Goal: Information Seeking & Learning: Learn about a topic

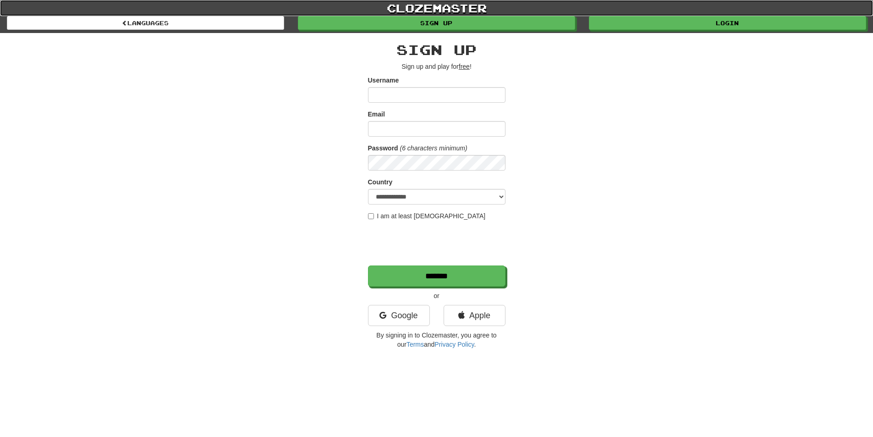
click at [670, 13] on link "clozemaster" at bounding box center [436, 8] width 873 height 16
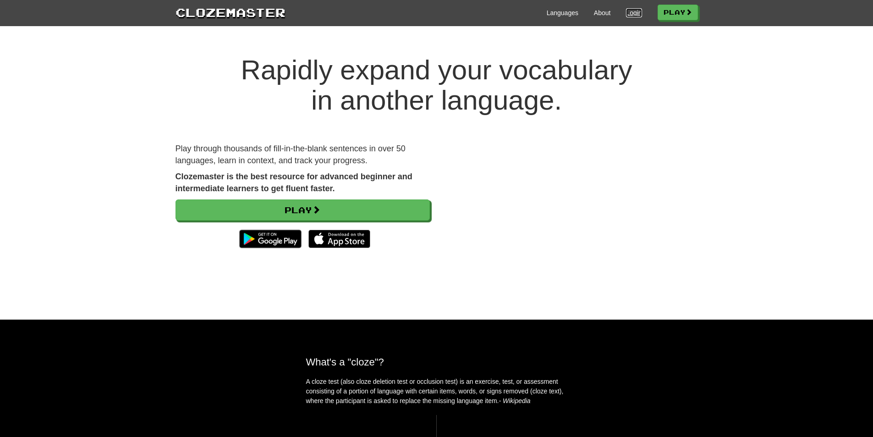
click at [631, 14] on link "Login" at bounding box center [634, 12] width 16 height 9
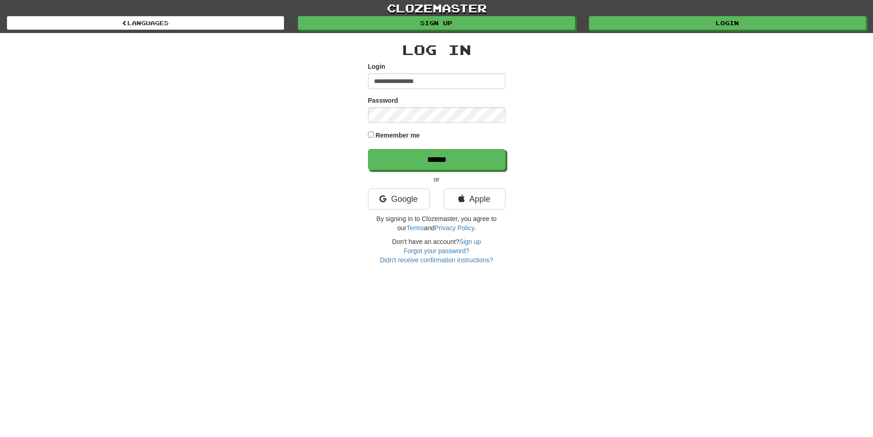
type input "**********"
click at [368, 149] on input "******" at bounding box center [436, 159] width 137 height 21
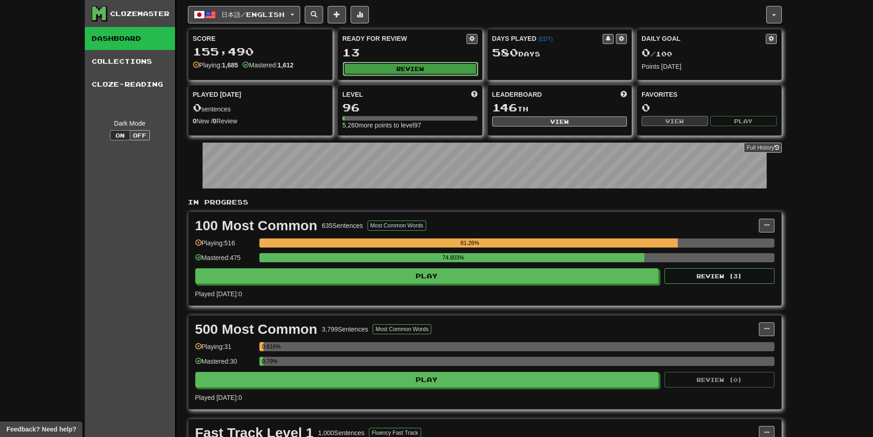
click at [375, 65] on button "Review" at bounding box center [410, 69] width 135 height 14
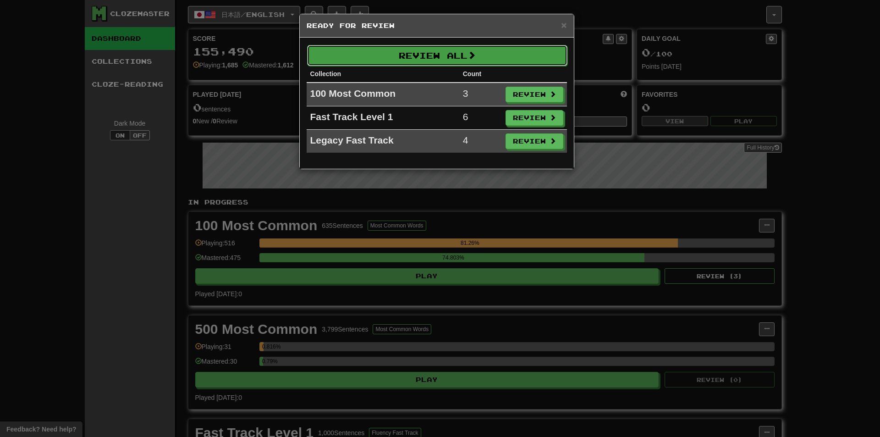
click at [351, 58] on button "Review All" at bounding box center [437, 55] width 260 height 21
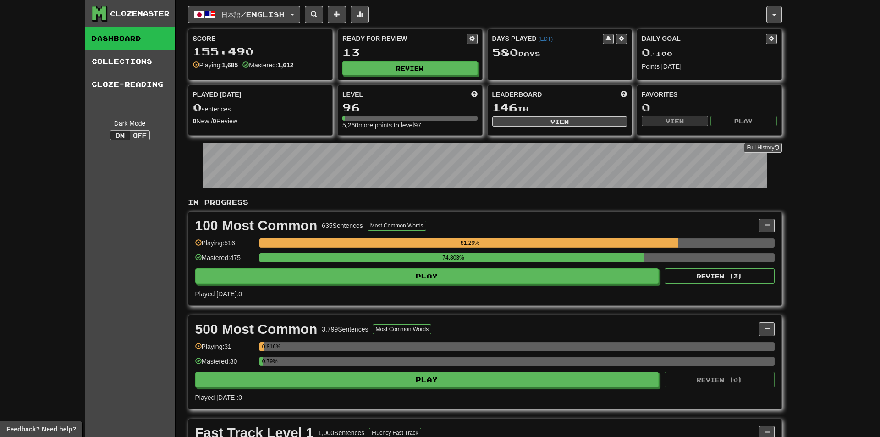
select select "**"
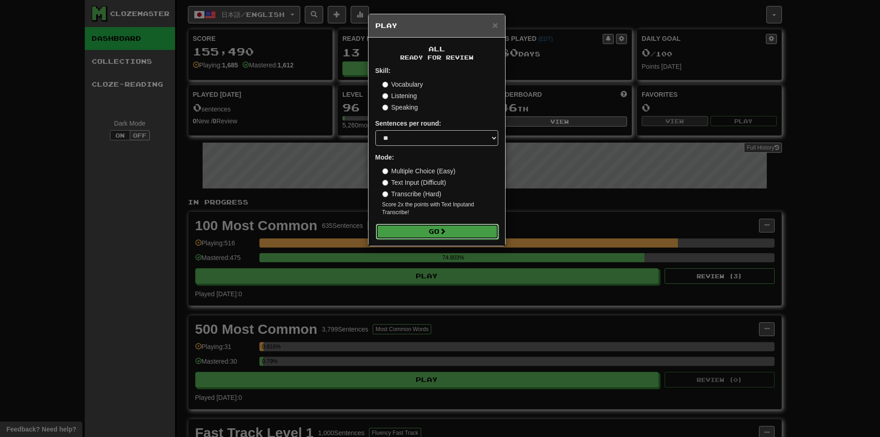
click at [422, 230] on button "Go" at bounding box center [437, 232] width 123 height 16
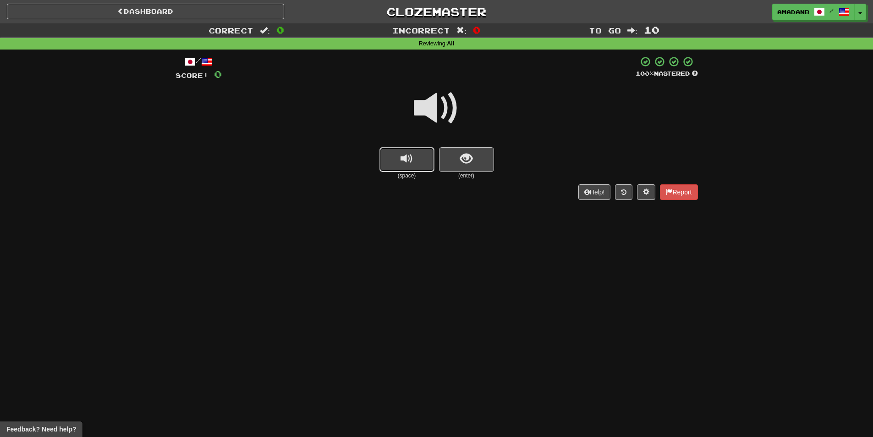
click at [388, 158] on button "replay audio" at bounding box center [406, 159] width 55 height 25
click at [456, 164] on button "show sentence" at bounding box center [466, 159] width 55 height 25
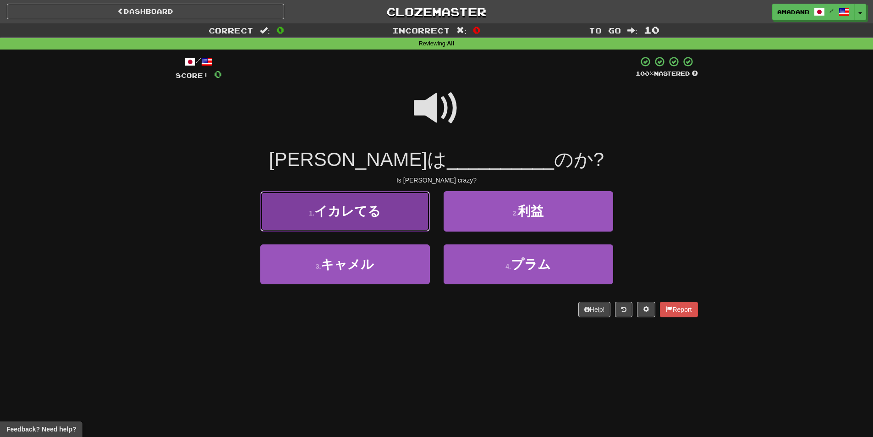
click at [399, 217] on button "1 . イカレてる" at bounding box center [345, 211] width 170 height 40
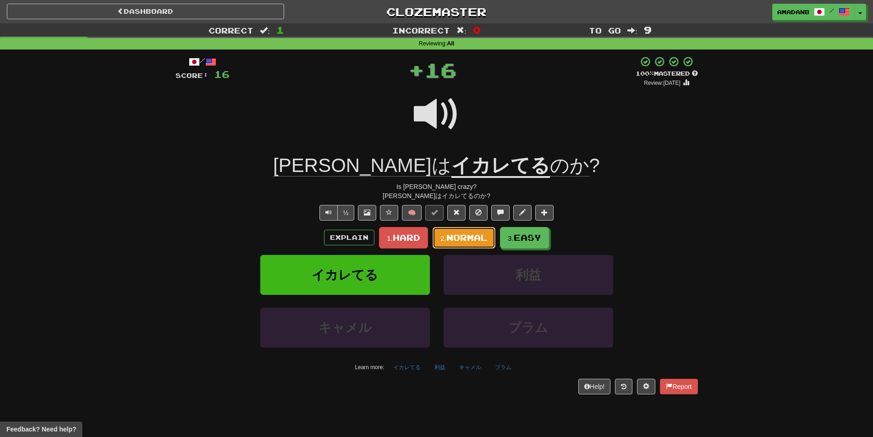
click at [466, 243] on button "2. Normal" at bounding box center [464, 238] width 63 height 22
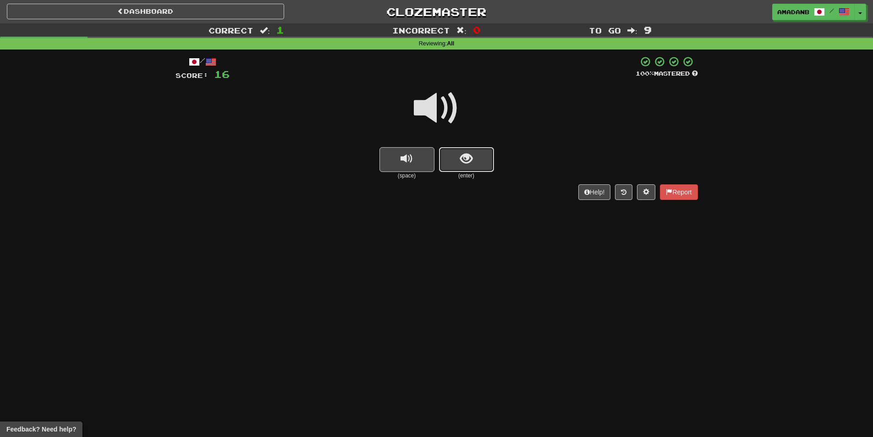
click at [463, 163] on span "show sentence" at bounding box center [466, 159] width 12 height 12
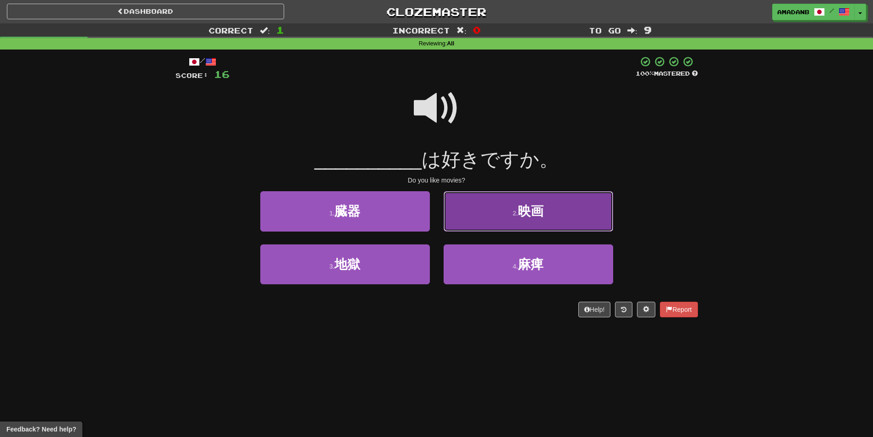
click at [476, 215] on button "2 . 映画" at bounding box center [528, 211] width 170 height 40
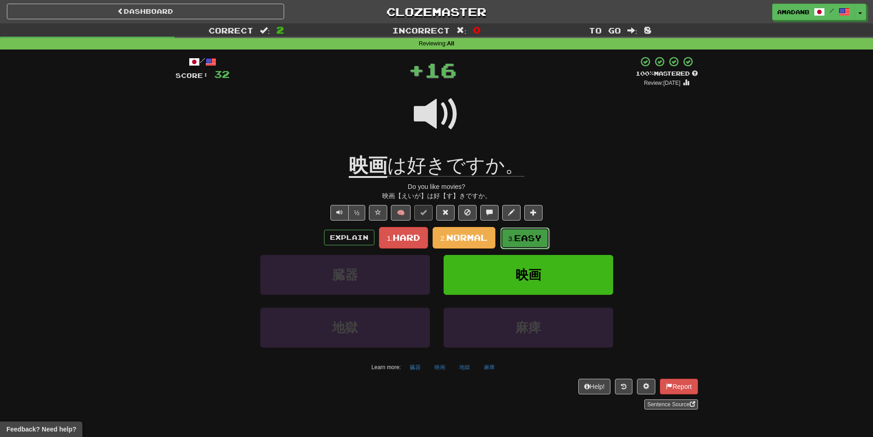
click at [509, 237] on small "3." at bounding box center [511, 239] width 6 height 8
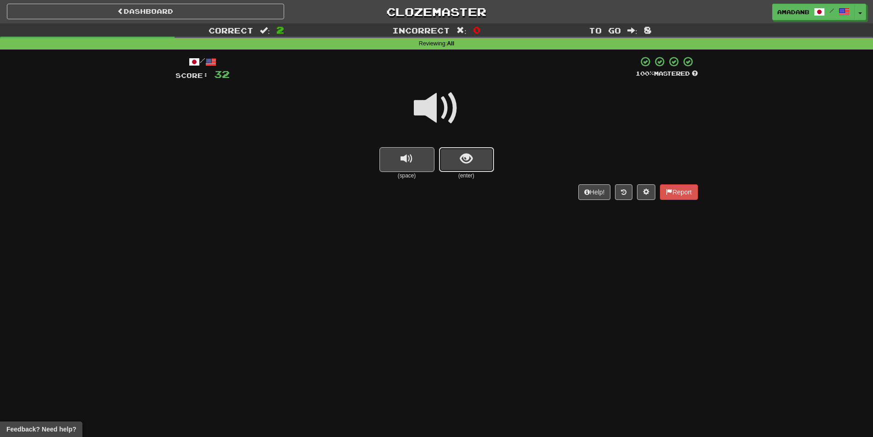
click at [489, 154] on button "show sentence" at bounding box center [466, 159] width 55 height 25
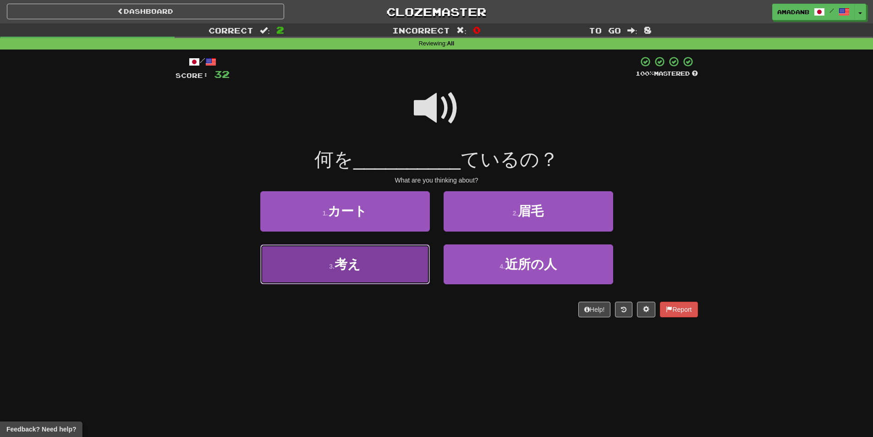
click at [413, 257] on button "3 . 考え" at bounding box center [345, 264] width 170 height 40
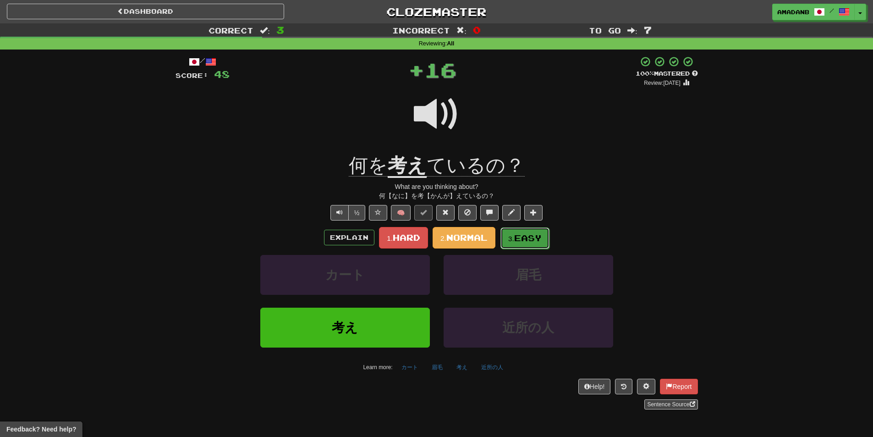
click at [514, 235] on small "3." at bounding box center [511, 239] width 6 height 8
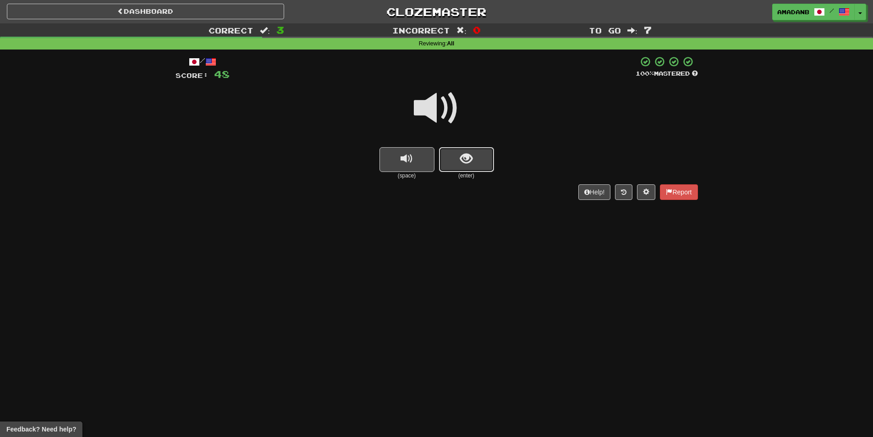
click at [445, 159] on button "show sentence" at bounding box center [466, 159] width 55 height 25
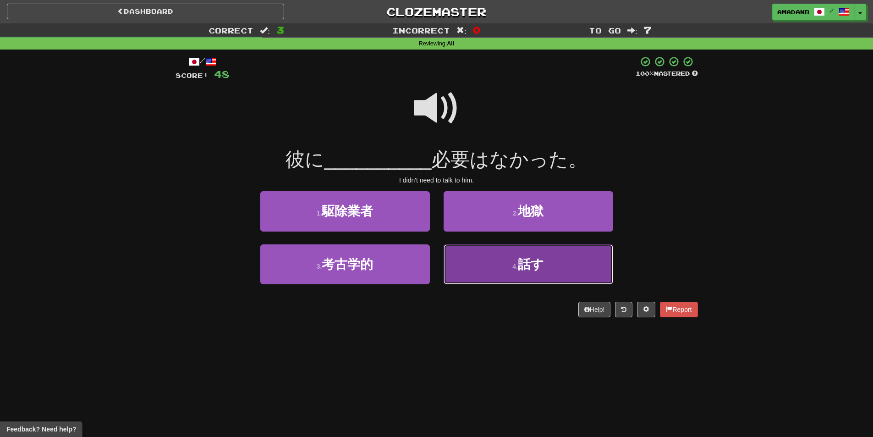
click at [468, 259] on button "4 . 話す" at bounding box center [528, 264] width 170 height 40
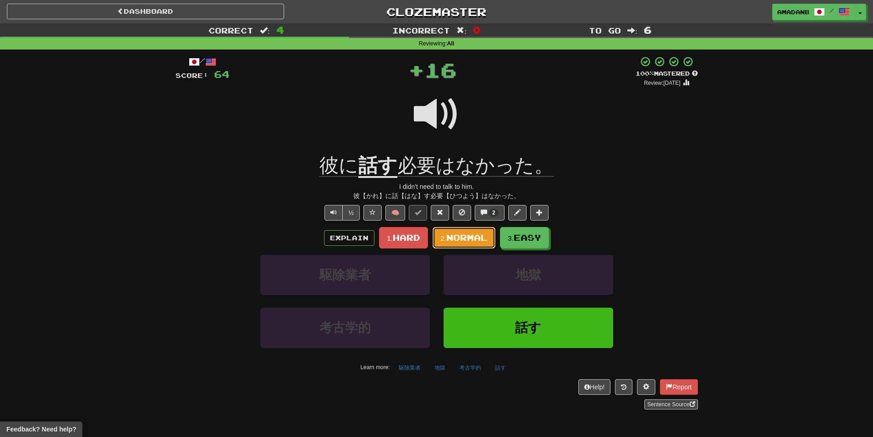
click at [454, 239] on span "Normal" at bounding box center [466, 237] width 41 height 10
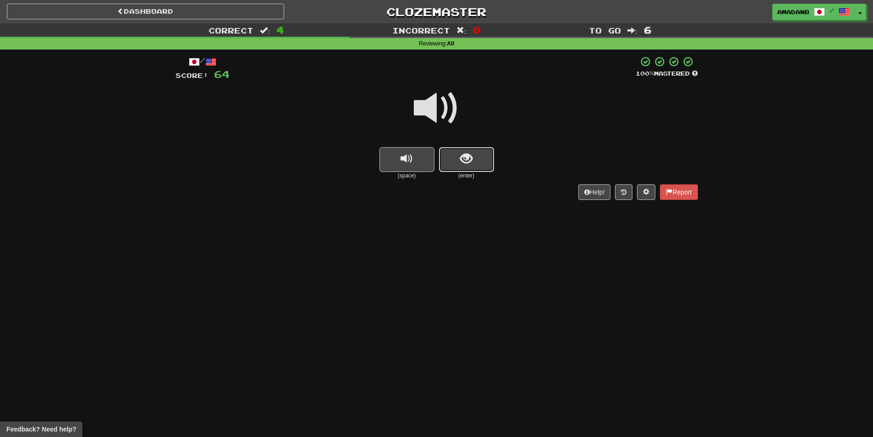
click at [450, 158] on button "show sentence" at bounding box center [466, 159] width 55 height 25
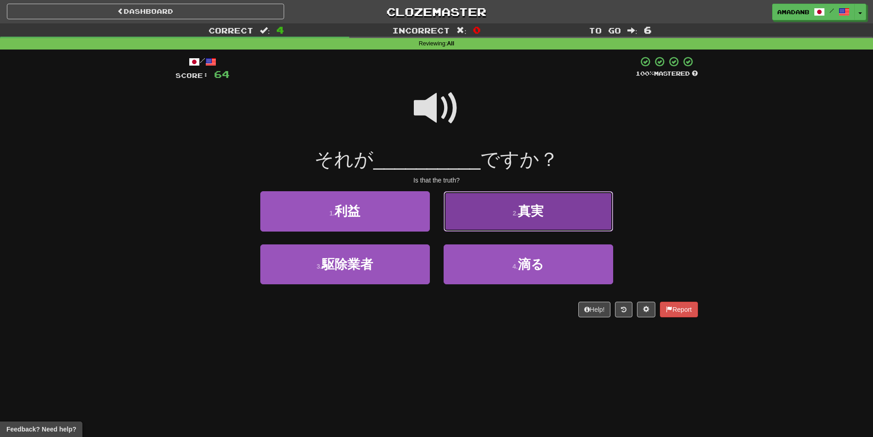
click at [463, 214] on button "2 . 真実" at bounding box center [528, 211] width 170 height 40
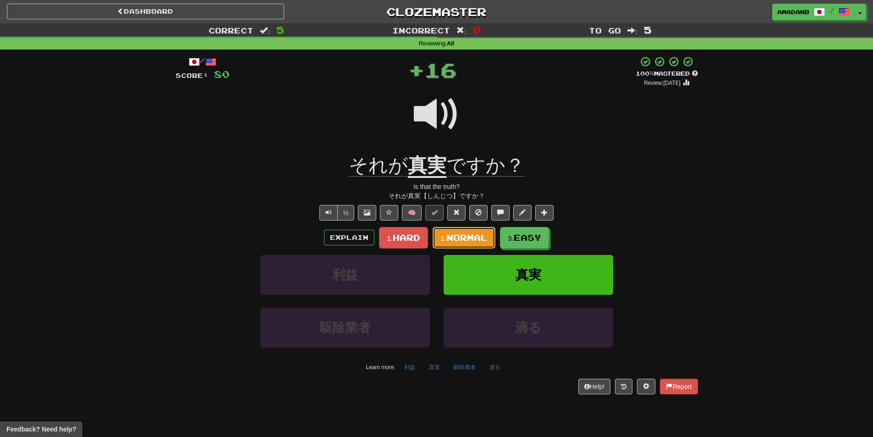
click at [466, 239] on span "Normal" at bounding box center [466, 237] width 41 height 10
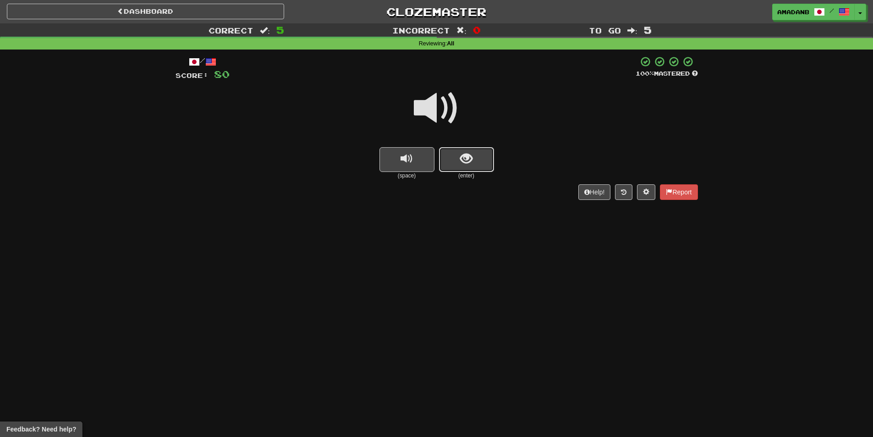
click at [459, 163] on button "show sentence" at bounding box center [466, 159] width 55 height 25
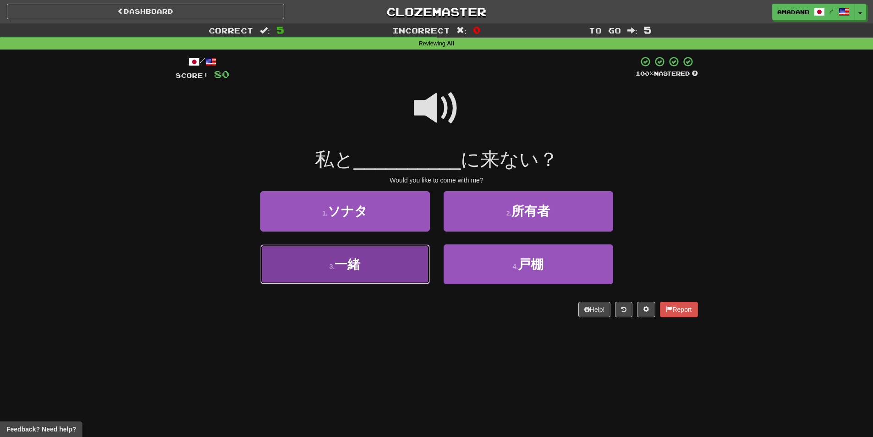
click at [418, 265] on button "3 . 一緒" at bounding box center [345, 264] width 170 height 40
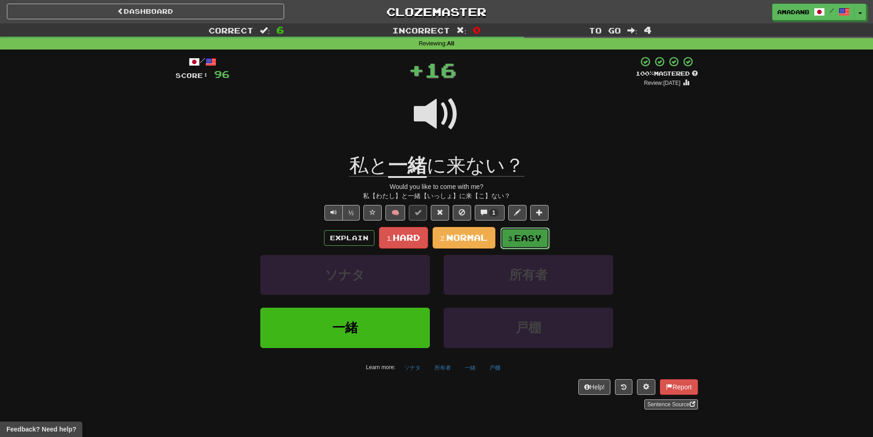
click at [504, 235] on button "3. Easy" at bounding box center [524, 238] width 49 height 22
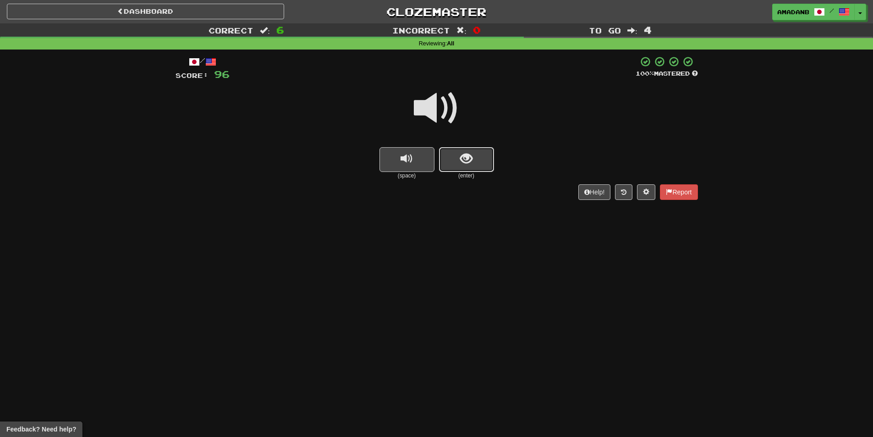
click at [445, 162] on button "show sentence" at bounding box center [466, 159] width 55 height 25
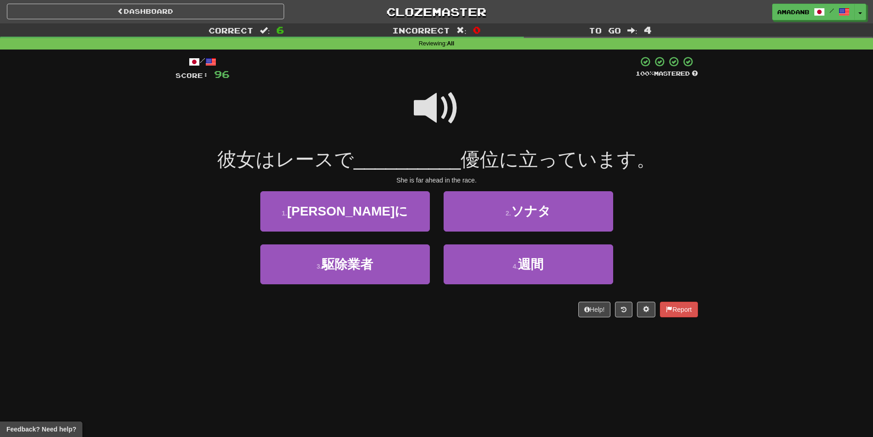
click at [435, 109] on span at bounding box center [437, 108] width 46 height 46
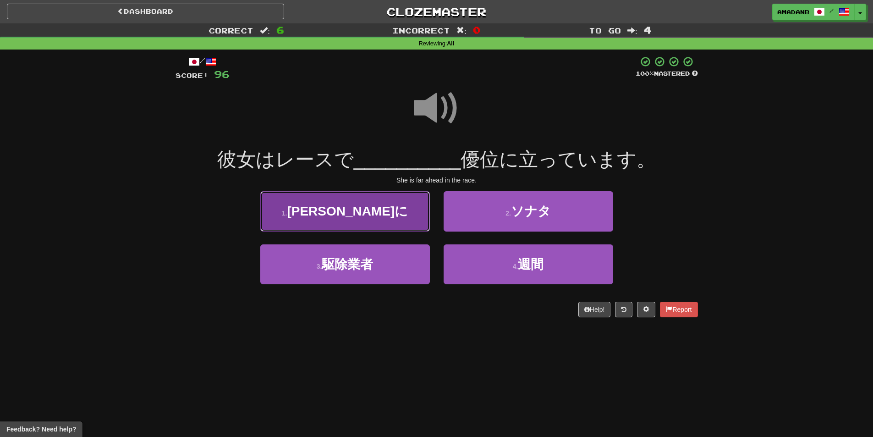
click at [399, 220] on button "1 . はるかに" at bounding box center [345, 211] width 170 height 40
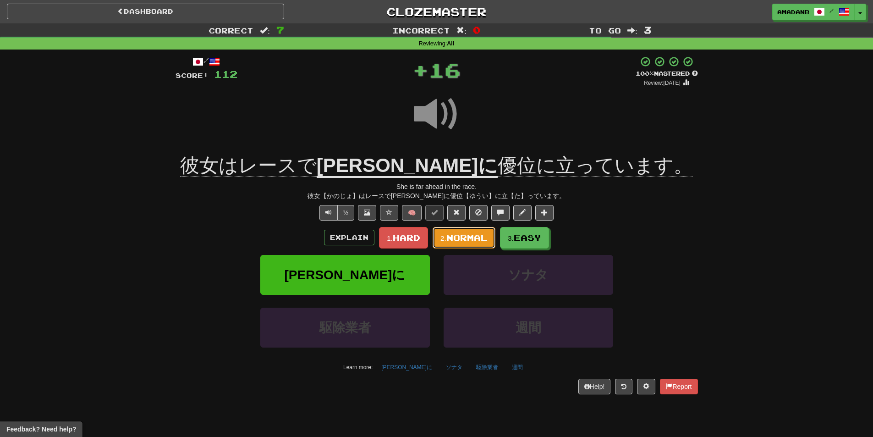
click at [444, 242] on button "2. Normal" at bounding box center [464, 238] width 63 height 22
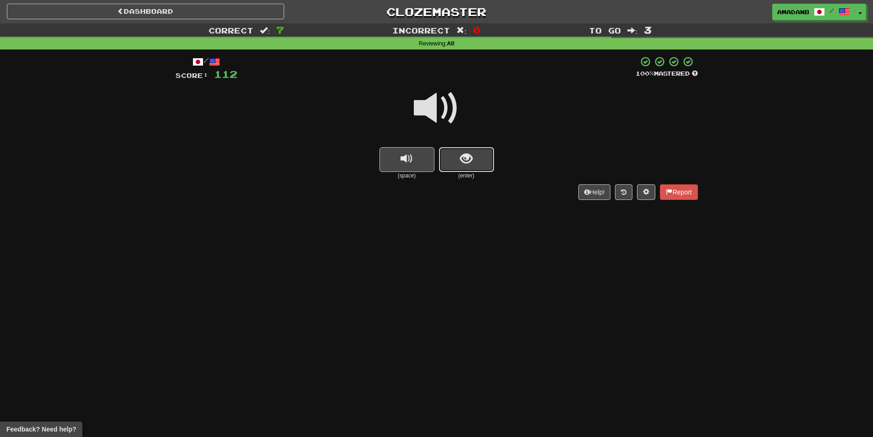
click at [464, 165] on span "show sentence" at bounding box center [466, 159] width 12 height 12
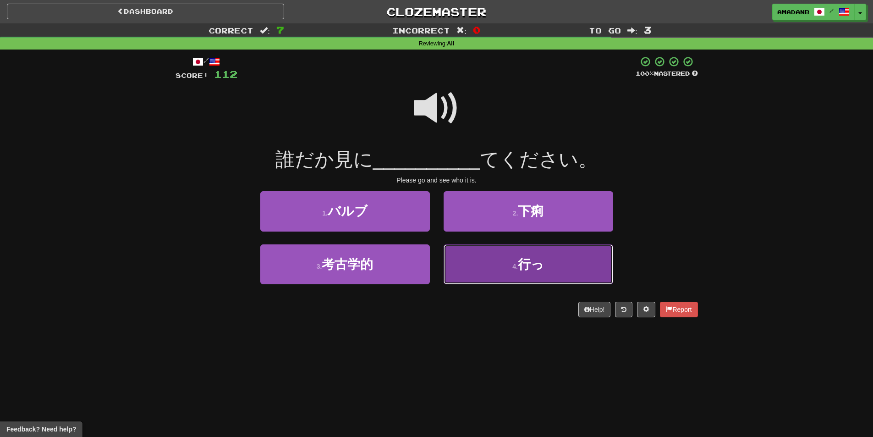
click at [461, 272] on button "4 . 行っ" at bounding box center [528, 264] width 170 height 40
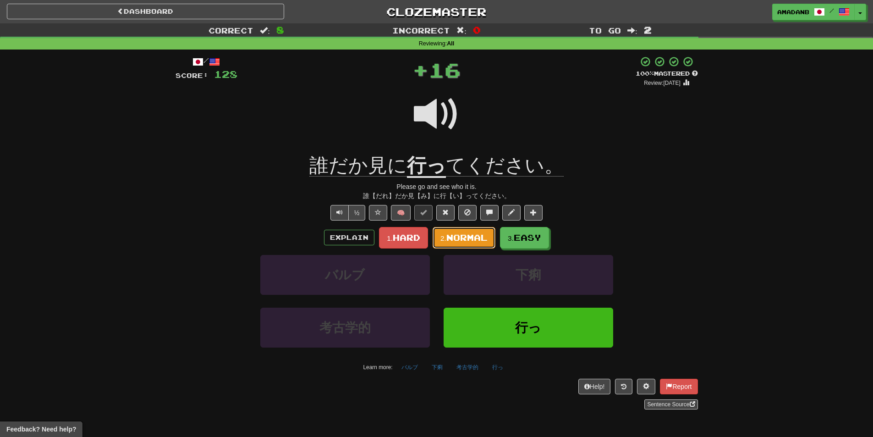
click at [454, 241] on span "Normal" at bounding box center [466, 237] width 41 height 10
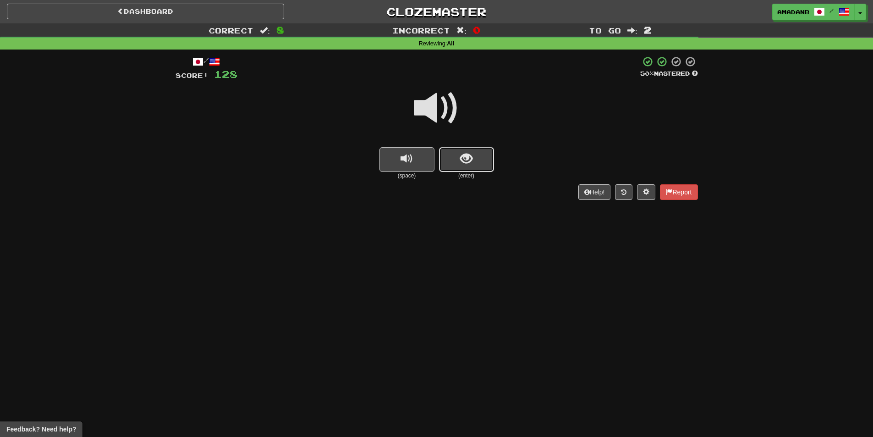
click at [464, 164] on span "show sentence" at bounding box center [466, 159] width 12 height 12
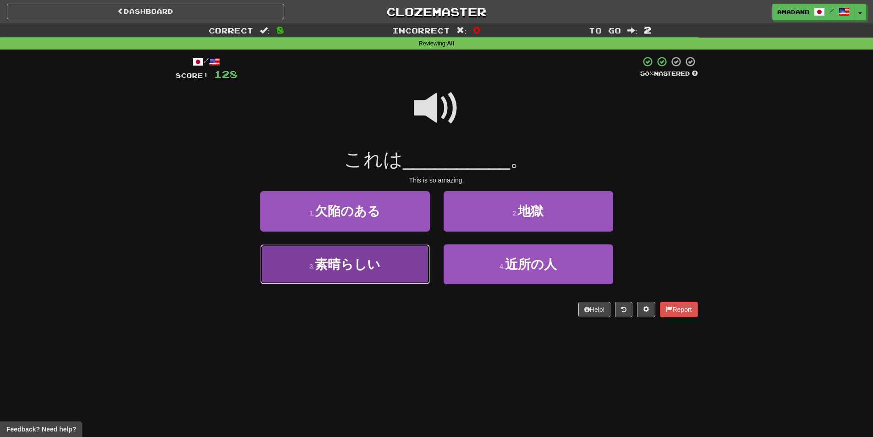
click at [368, 255] on button "3 . 素晴らしい" at bounding box center [345, 264] width 170 height 40
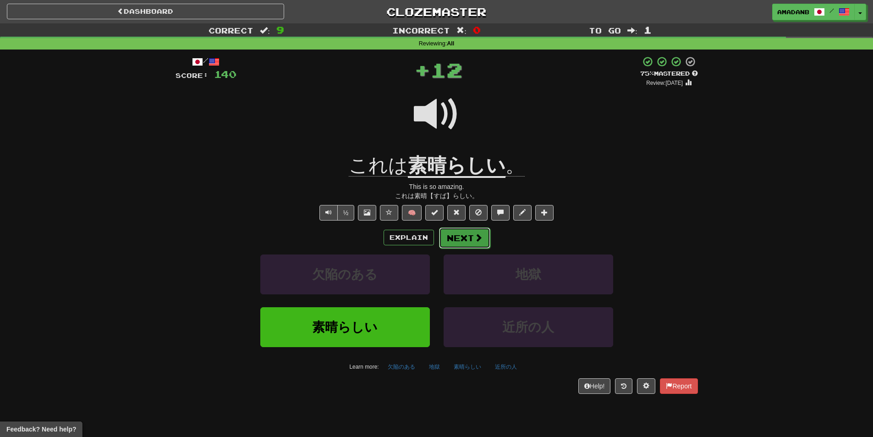
click at [454, 235] on button "Next" at bounding box center [464, 237] width 51 height 21
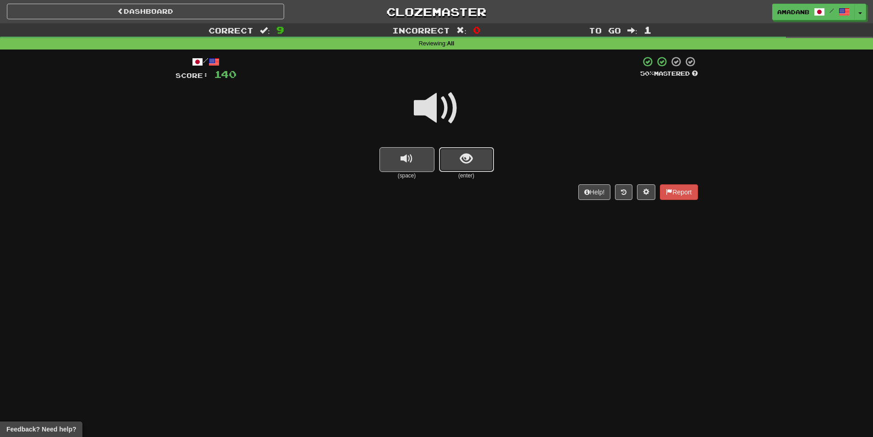
click at [453, 163] on button "show sentence" at bounding box center [466, 159] width 55 height 25
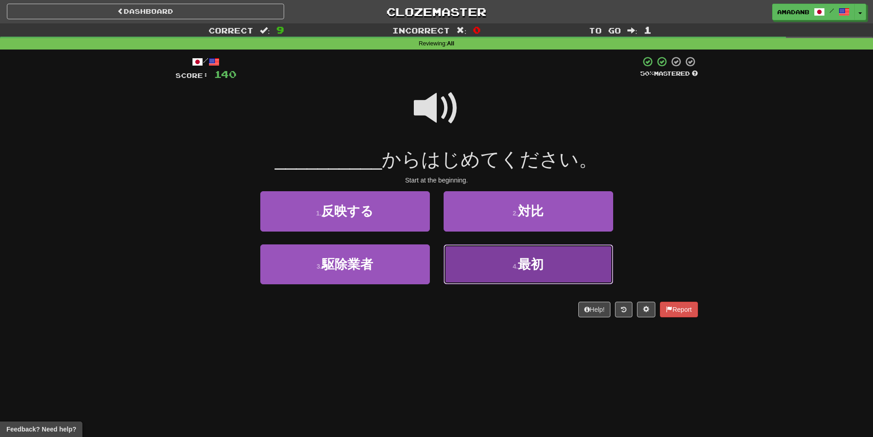
click at [486, 268] on button "4 . 最初" at bounding box center [528, 264] width 170 height 40
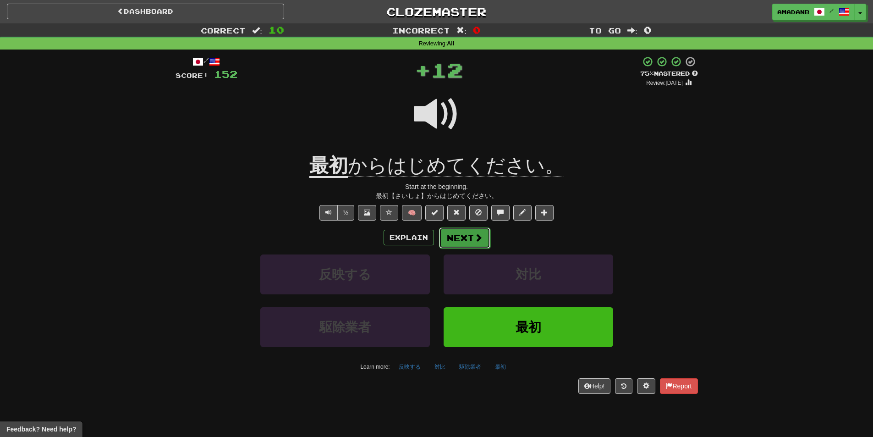
click at [466, 238] on button "Next" at bounding box center [464, 237] width 51 height 21
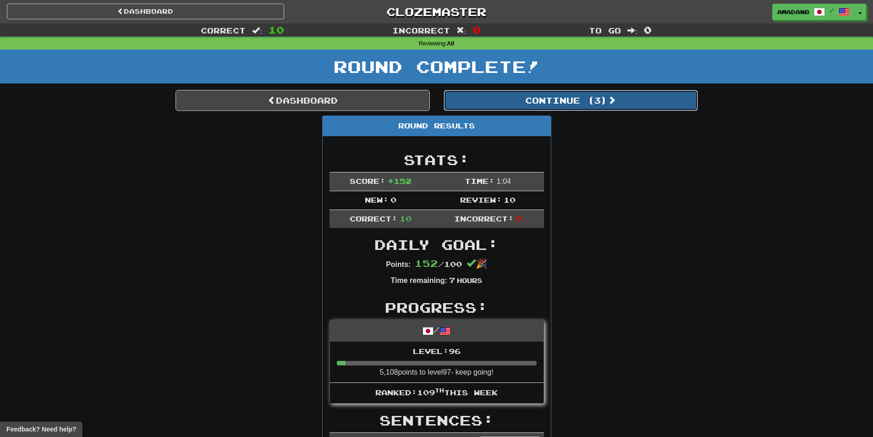
click at [481, 100] on button "Continue ( 3 )" at bounding box center [570, 100] width 254 height 21
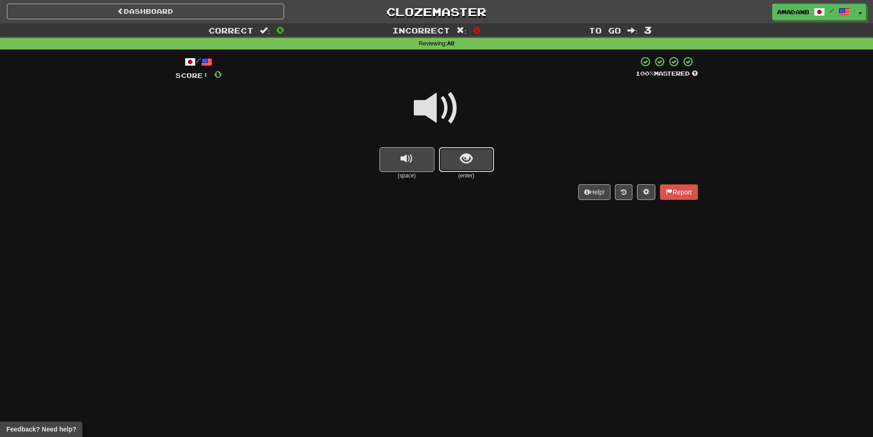
click at [453, 159] on button "show sentence" at bounding box center [466, 159] width 55 height 25
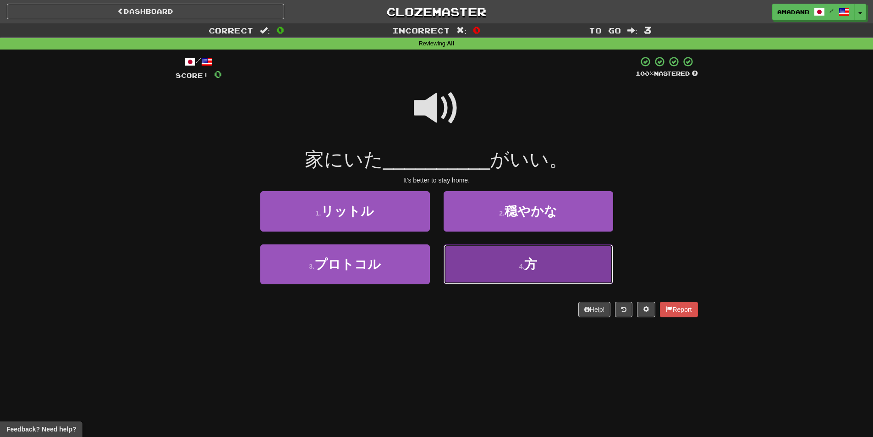
click at [487, 268] on button "4 . 方" at bounding box center [528, 264] width 170 height 40
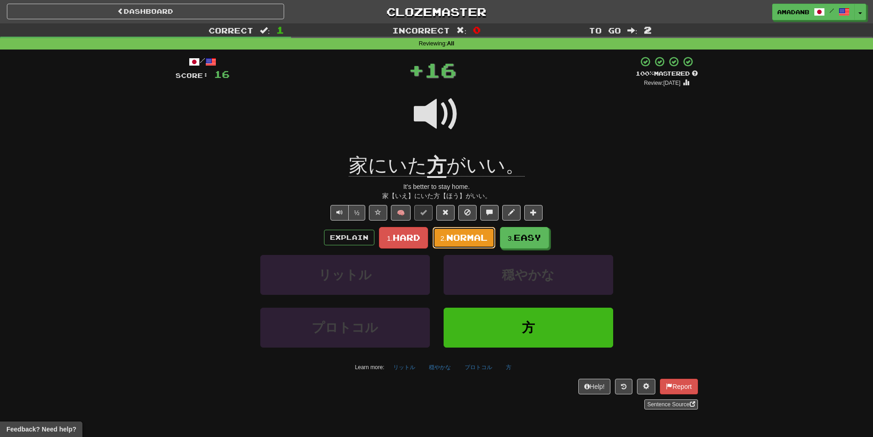
click at [470, 238] on span "Normal" at bounding box center [466, 237] width 41 height 10
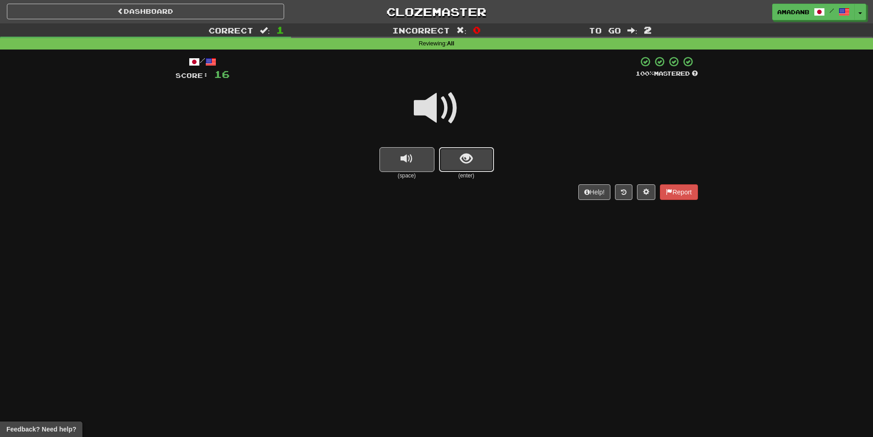
click at [462, 166] on button "show sentence" at bounding box center [466, 159] width 55 height 25
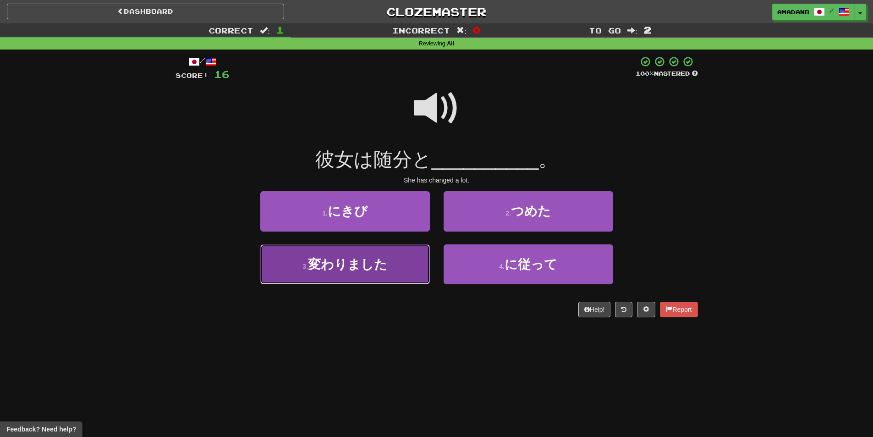
click at [414, 257] on button "3 . 変わりました" at bounding box center [345, 264] width 170 height 40
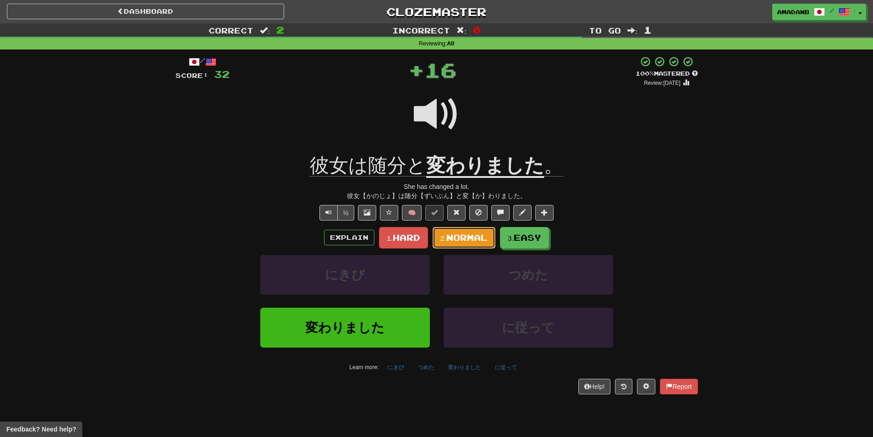
click at [465, 239] on span "Normal" at bounding box center [466, 237] width 41 height 10
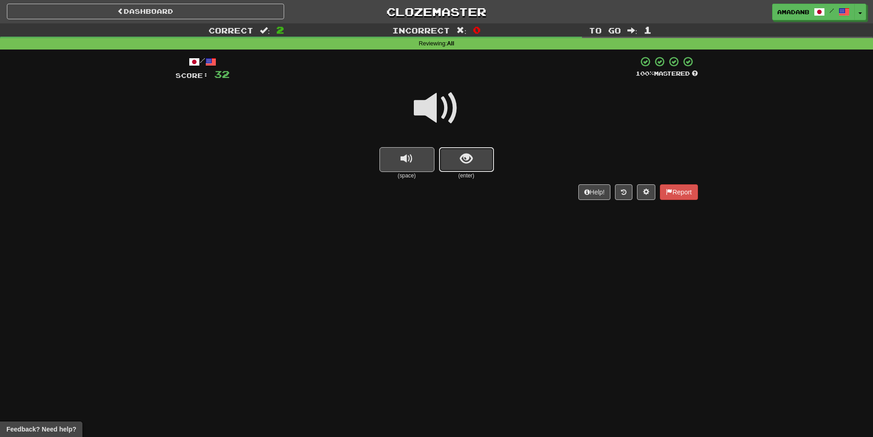
click at [458, 156] on button "show sentence" at bounding box center [466, 159] width 55 height 25
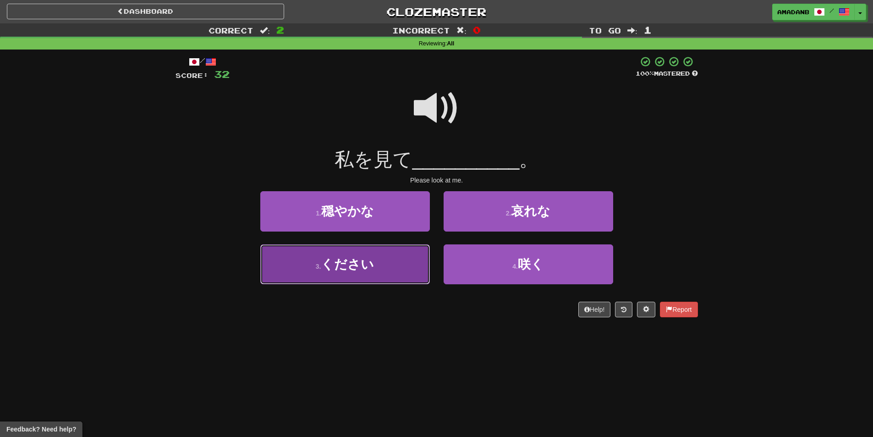
click at [414, 262] on button "3 . ください" at bounding box center [345, 264] width 170 height 40
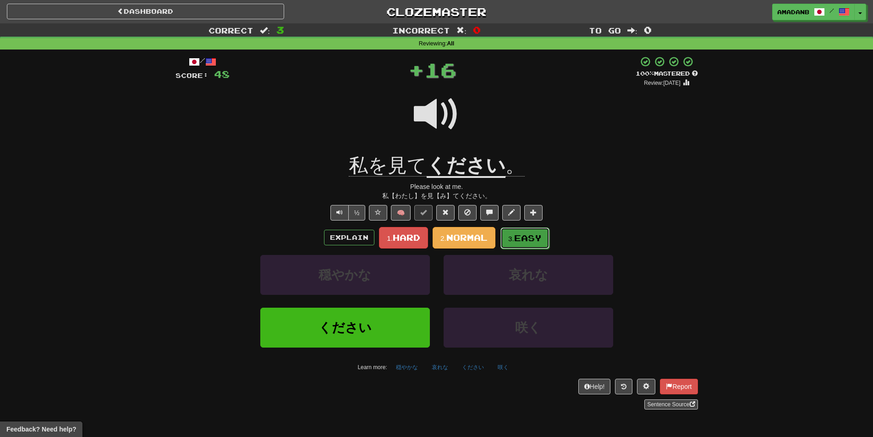
click at [512, 237] on small "3." at bounding box center [511, 239] width 6 height 8
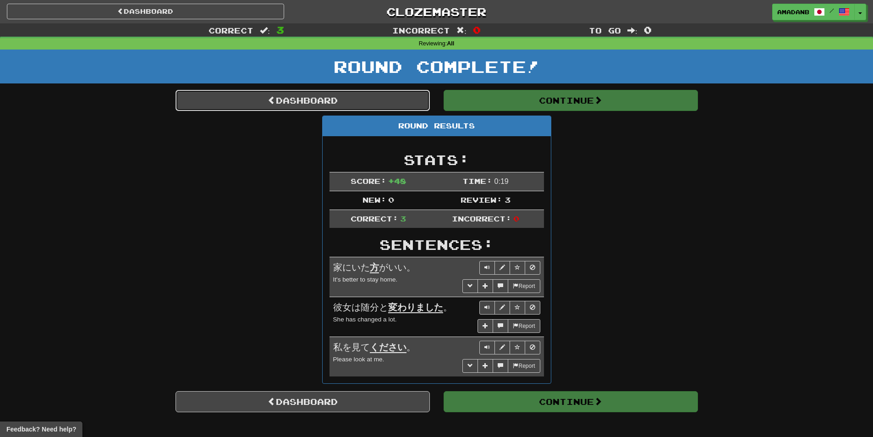
click at [329, 100] on link "Dashboard" at bounding box center [302, 100] width 254 height 21
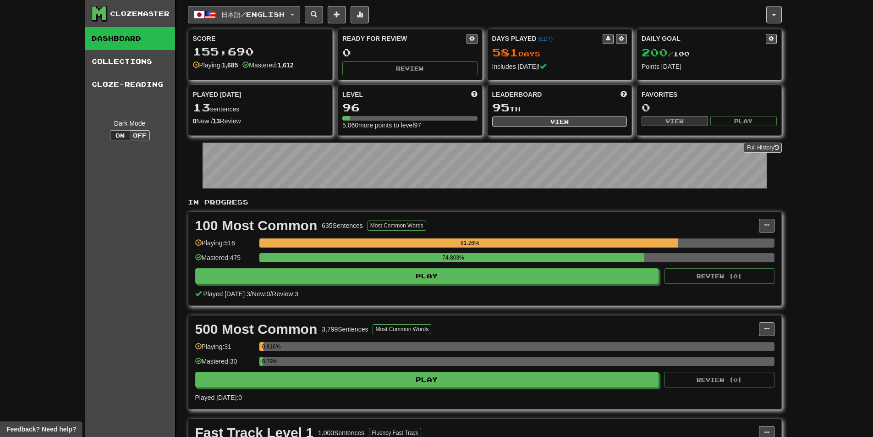
click at [298, 22] on button "日本語 / English" at bounding box center [244, 14] width 112 height 17
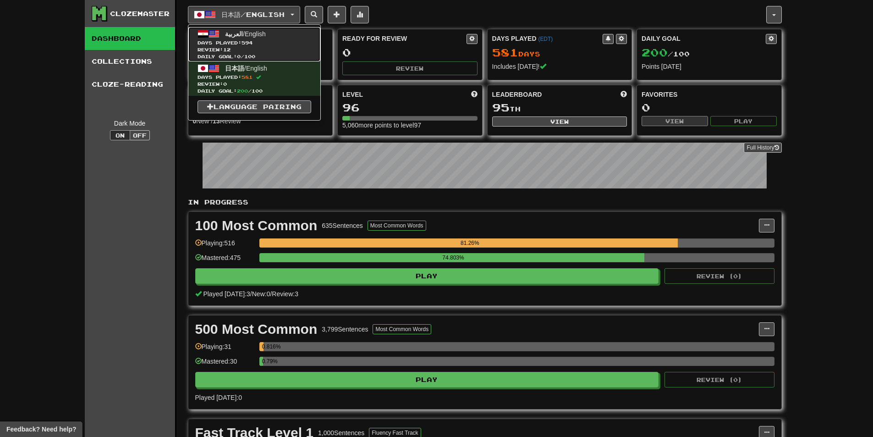
click at [293, 47] on span "Review: 12" at bounding box center [254, 49] width 114 height 7
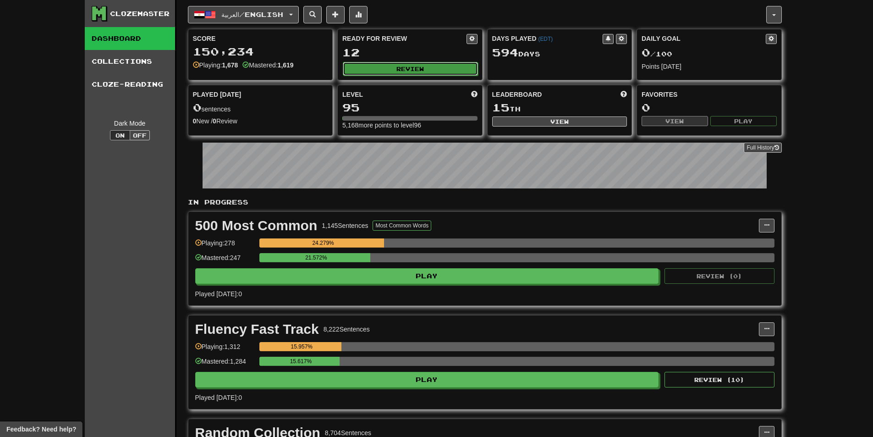
click at [391, 70] on button "Review" at bounding box center [410, 69] width 135 height 14
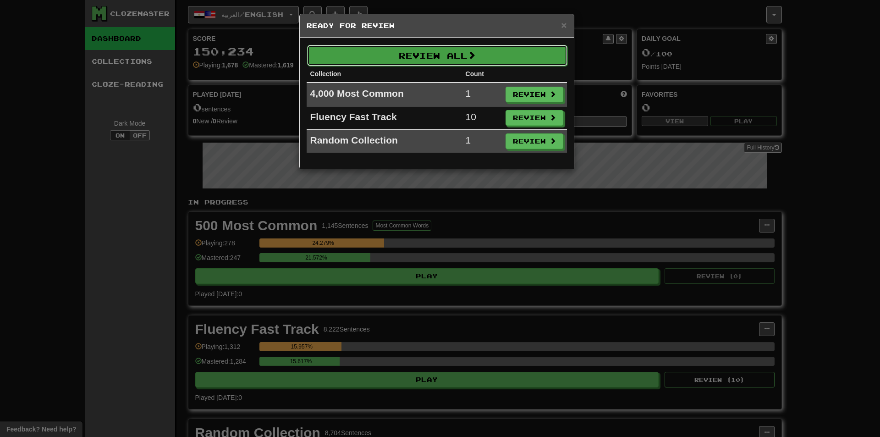
click at [374, 55] on button "Review All" at bounding box center [437, 55] width 260 height 21
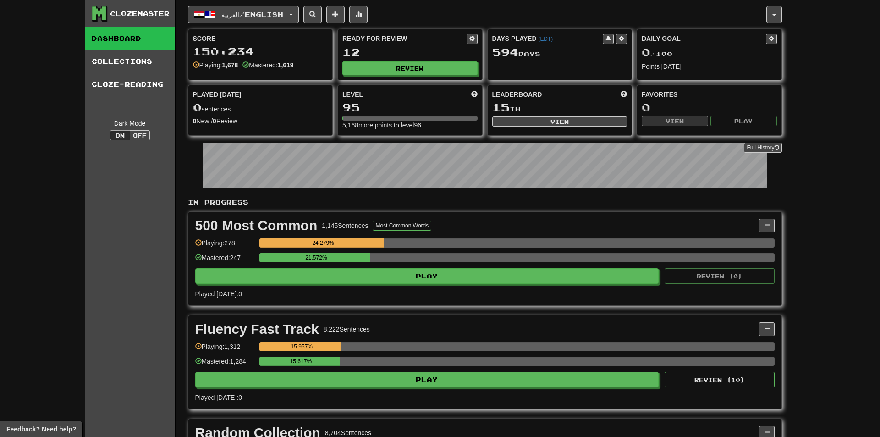
select select "**"
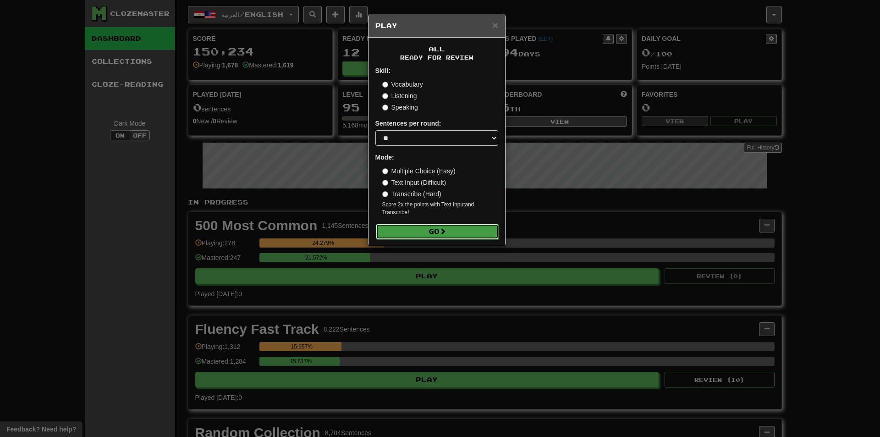
click at [416, 224] on button "Go" at bounding box center [437, 232] width 123 height 16
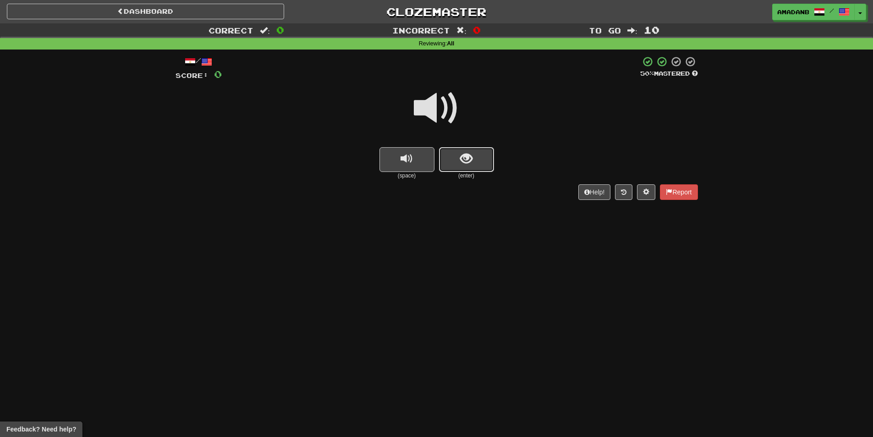
click at [466, 164] on span "show sentence" at bounding box center [466, 159] width 12 height 12
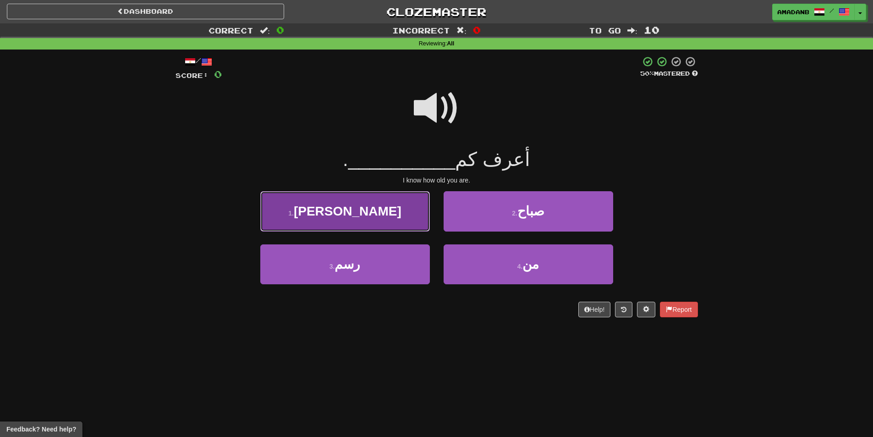
click at [383, 210] on button "1 . [PERSON_NAME]" at bounding box center [345, 211] width 170 height 40
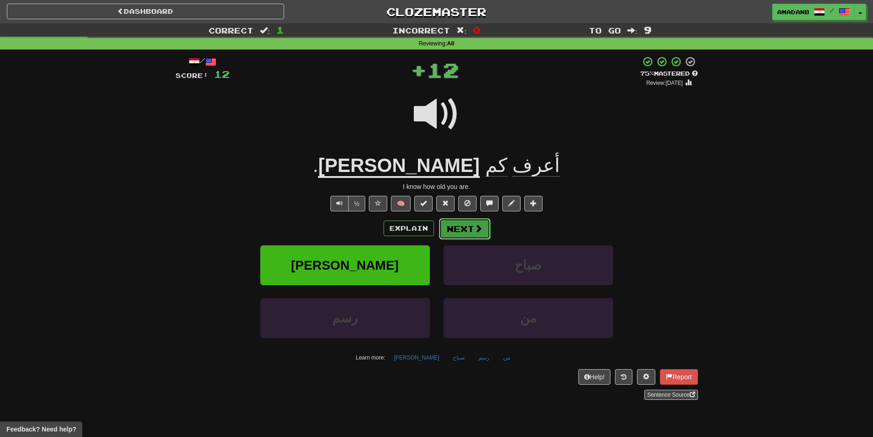
click at [449, 227] on button "Next" at bounding box center [464, 228] width 51 height 21
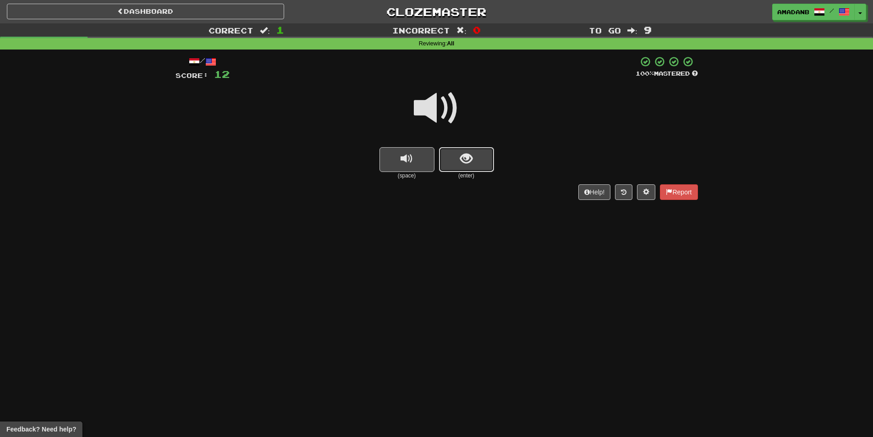
click at [450, 160] on button "show sentence" at bounding box center [466, 159] width 55 height 25
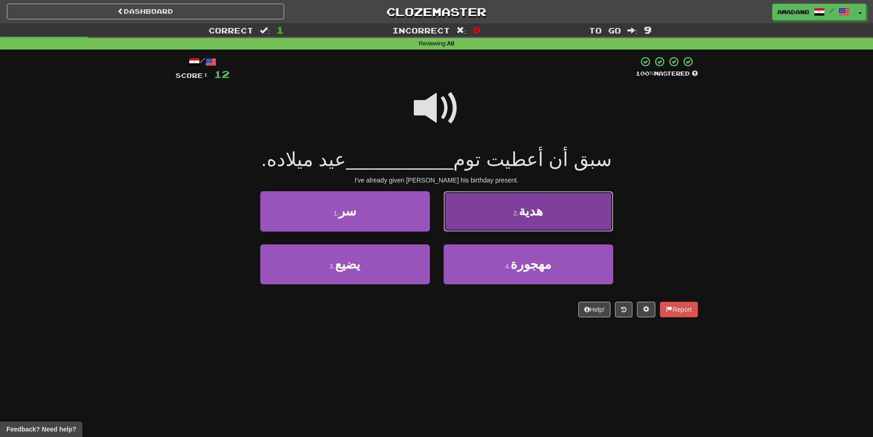
click at [462, 223] on button "2 . هدية" at bounding box center [528, 211] width 170 height 40
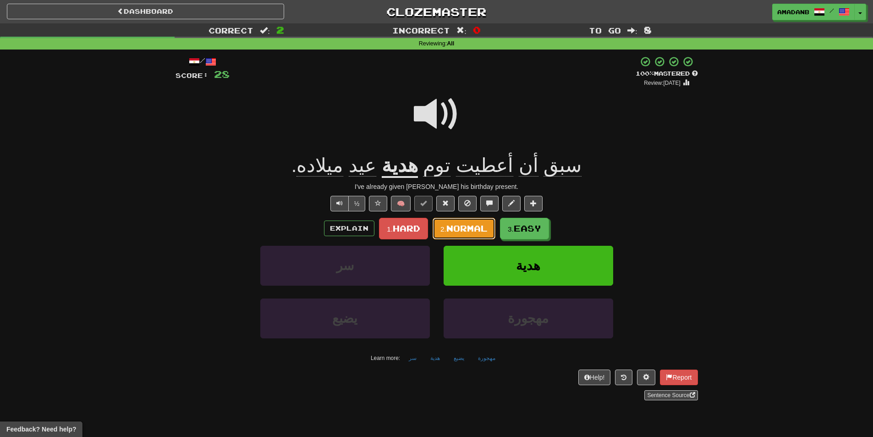
click at [456, 230] on span "Normal" at bounding box center [466, 228] width 41 height 10
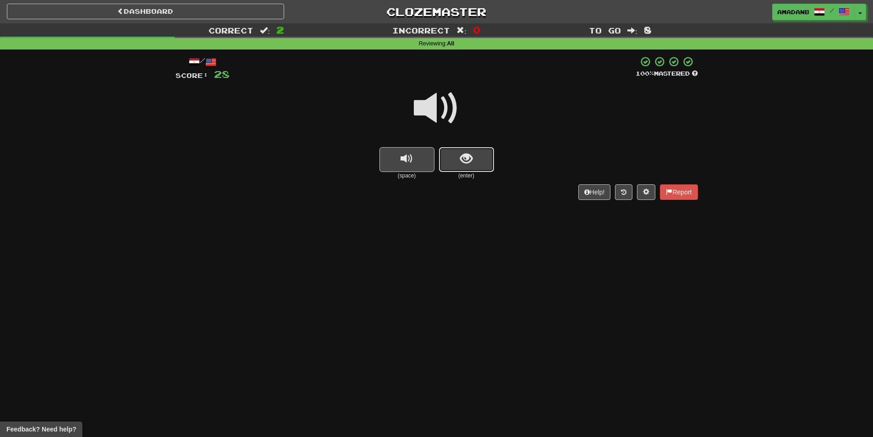
click at [455, 166] on button "show sentence" at bounding box center [466, 159] width 55 height 25
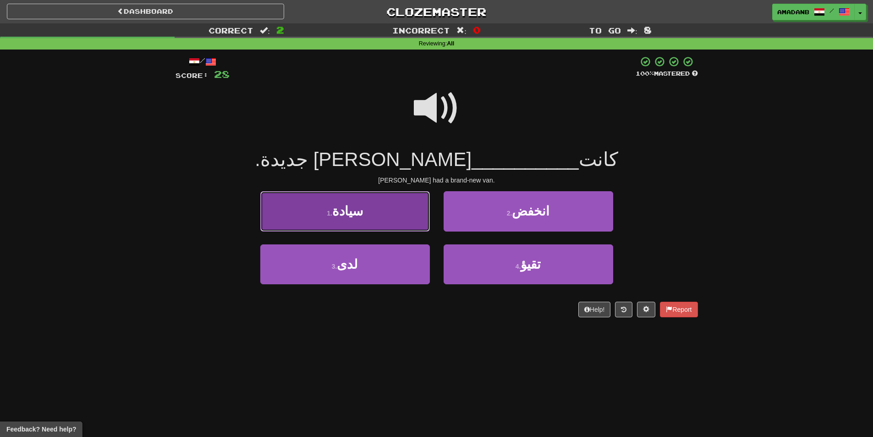
click at [408, 221] on button "1 . سيادة" at bounding box center [345, 211] width 170 height 40
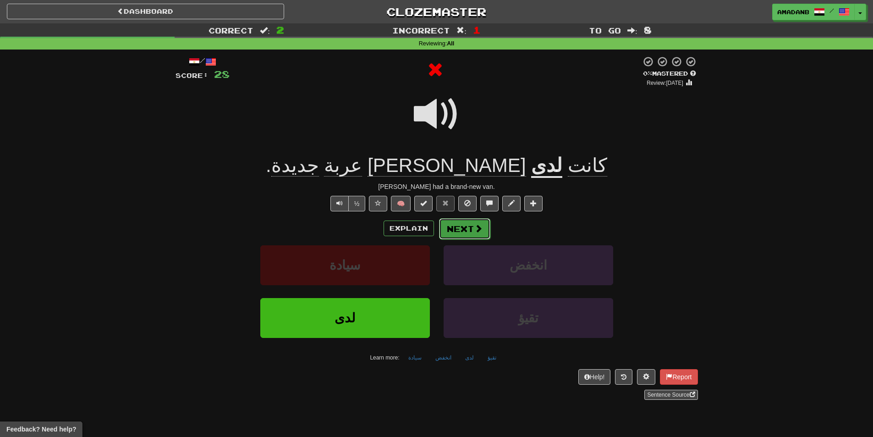
click at [454, 228] on button "Next" at bounding box center [464, 228] width 51 height 21
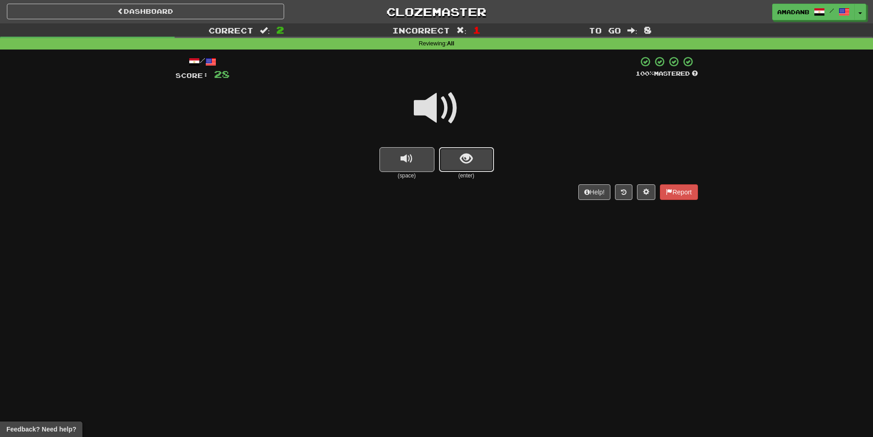
click at [454, 163] on button "show sentence" at bounding box center [466, 159] width 55 height 25
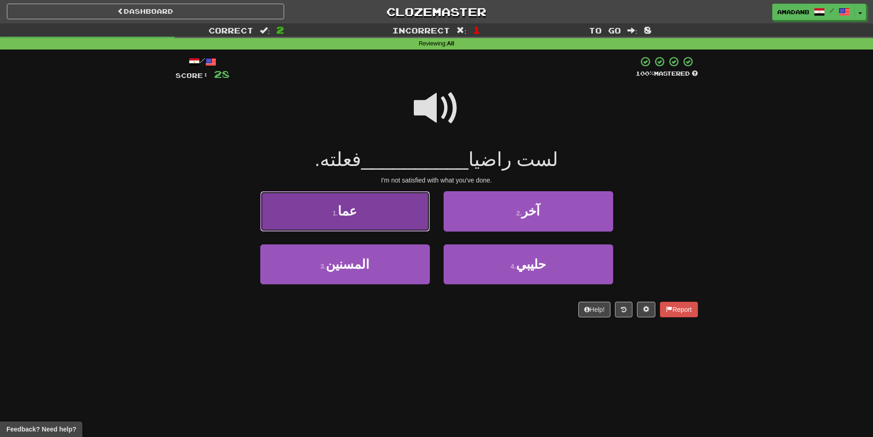
click at [412, 216] on button "1 . عما" at bounding box center [345, 211] width 170 height 40
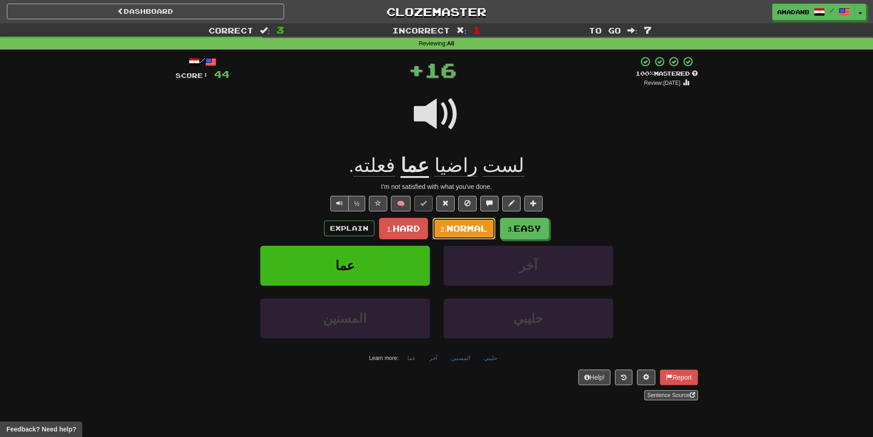
click at [471, 230] on span "Normal" at bounding box center [466, 228] width 41 height 10
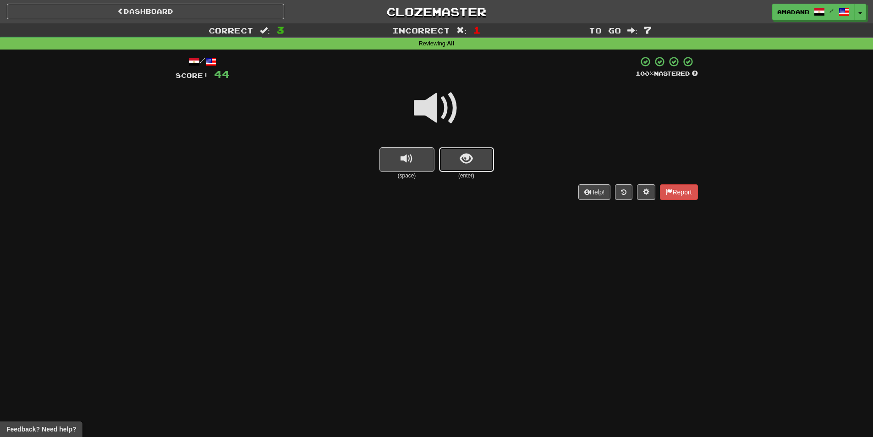
click at [462, 169] on button "show sentence" at bounding box center [466, 159] width 55 height 25
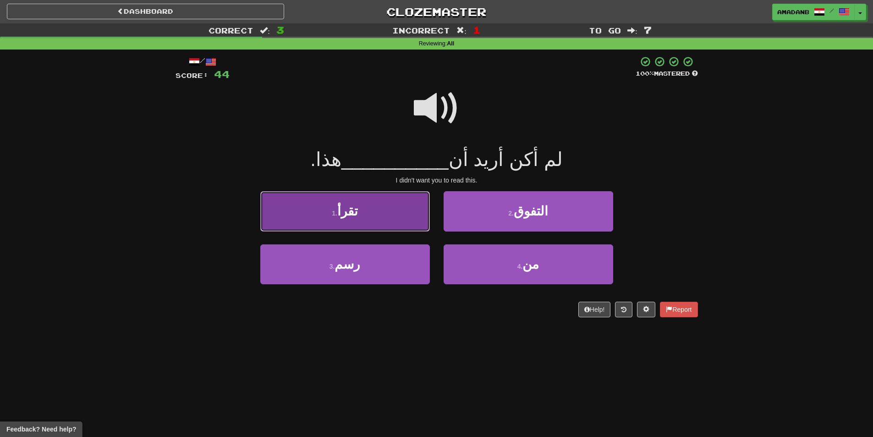
click at [411, 219] on button "1 . تقرأ" at bounding box center [345, 211] width 170 height 40
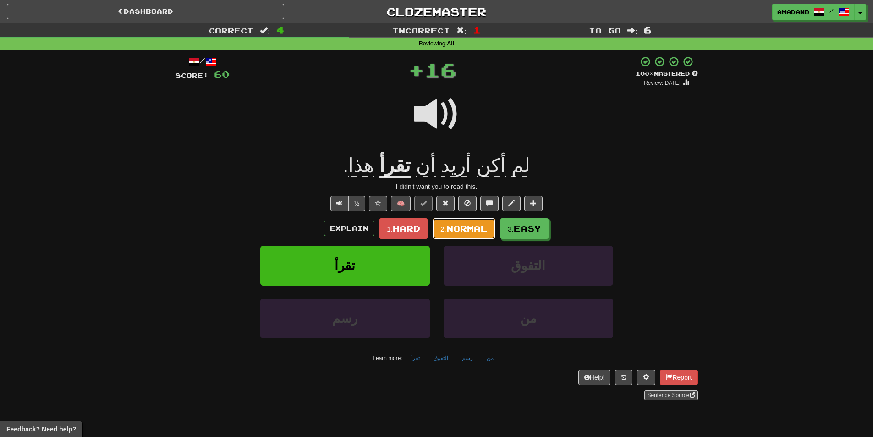
click at [467, 229] on span "Normal" at bounding box center [466, 228] width 41 height 10
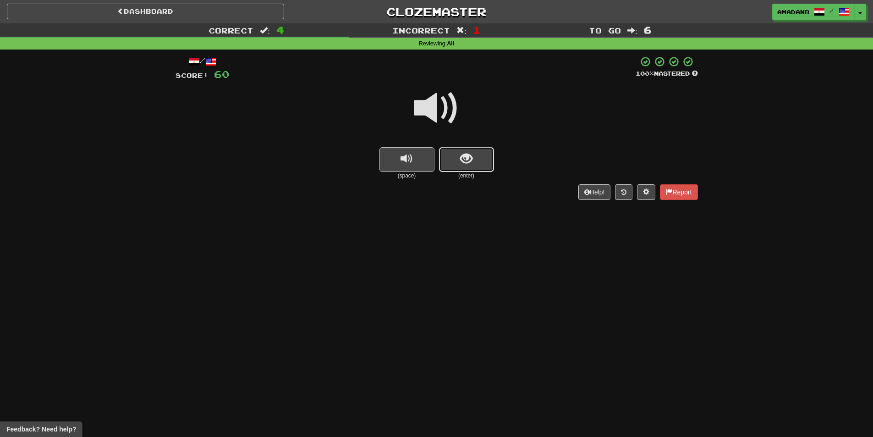
click at [464, 149] on button "show sentence" at bounding box center [466, 159] width 55 height 25
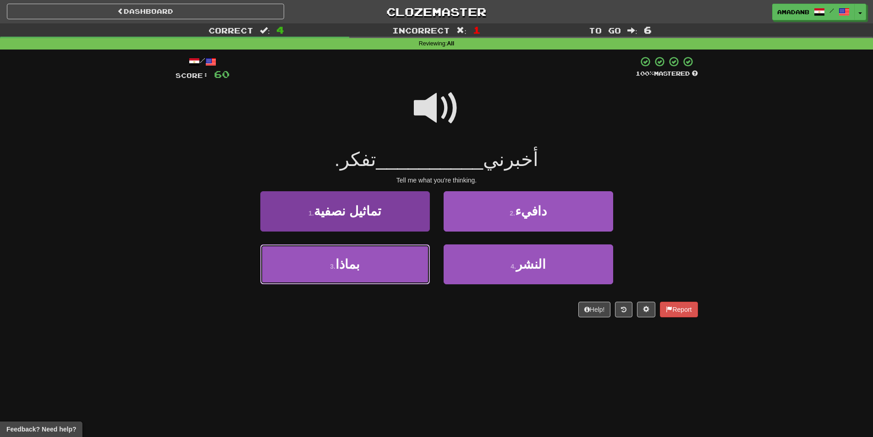
click at [416, 259] on button "3 . بماذا" at bounding box center [345, 264] width 170 height 40
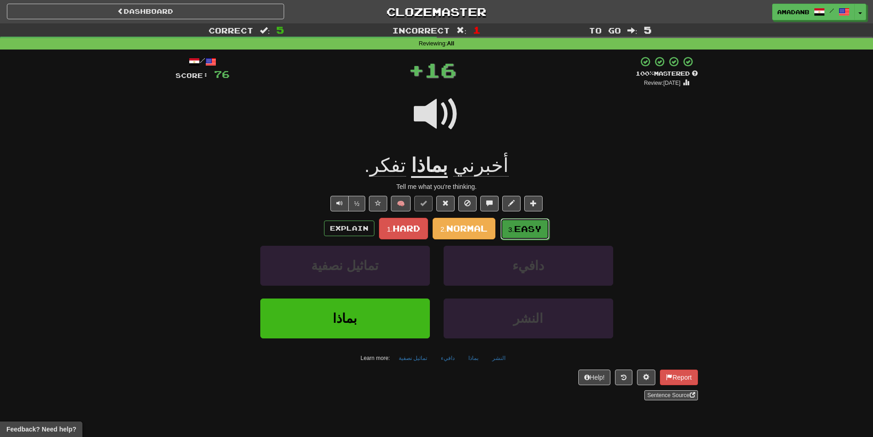
click at [524, 232] on span "Easy" at bounding box center [527, 229] width 27 height 10
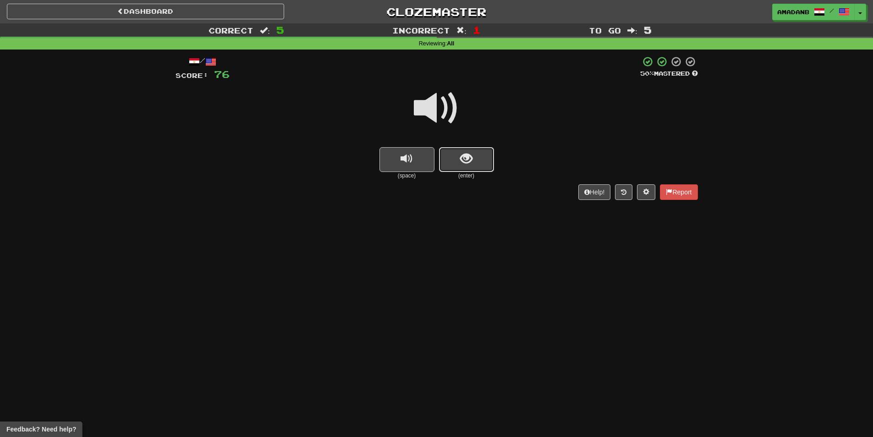
click at [482, 169] on button "show sentence" at bounding box center [466, 159] width 55 height 25
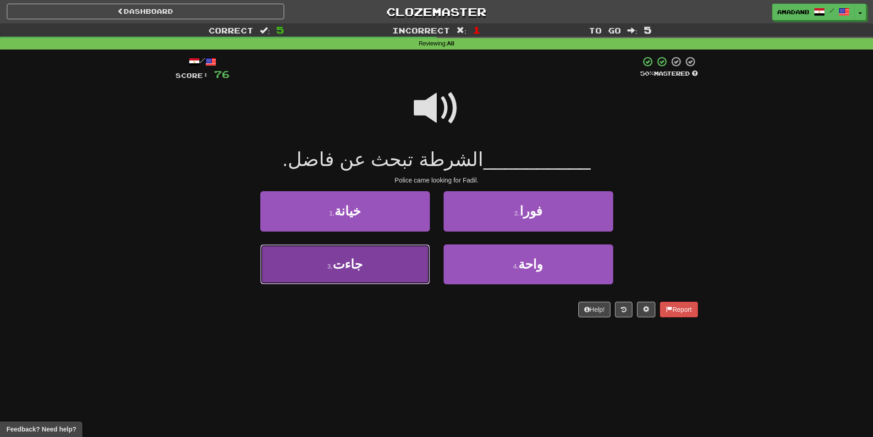
click at [407, 269] on button "3 . جاءت" at bounding box center [345, 264] width 170 height 40
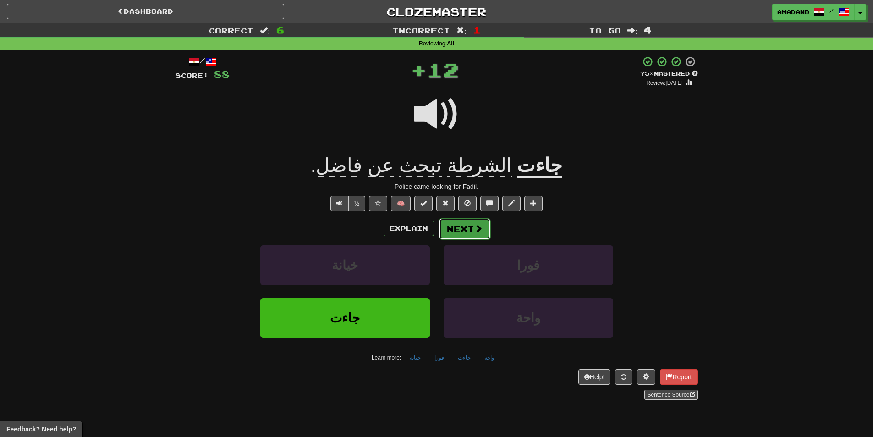
click at [483, 235] on button "Next" at bounding box center [464, 228] width 51 height 21
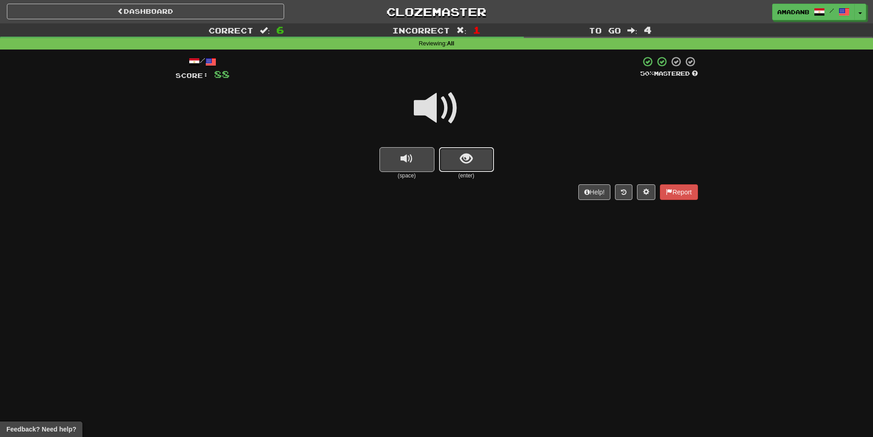
click at [466, 165] on span "show sentence" at bounding box center [466, 159] width 12 height 12
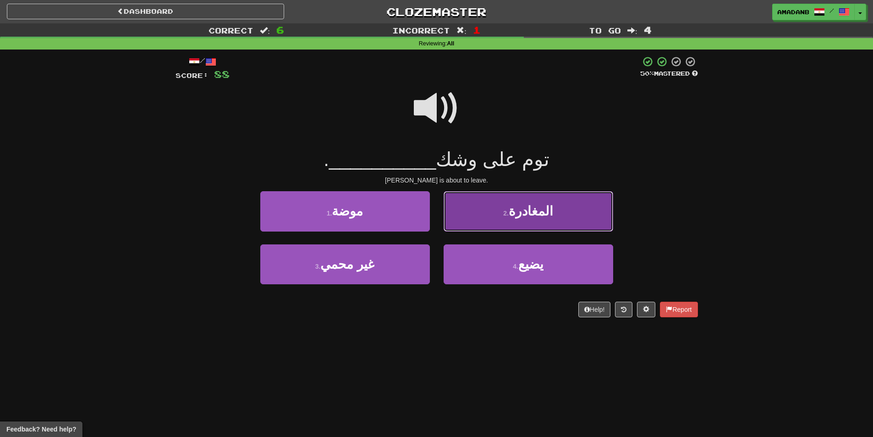
click at [494, 221] on button "2 . المغادرة" at bounding box center [528, 211] width 170 height 40
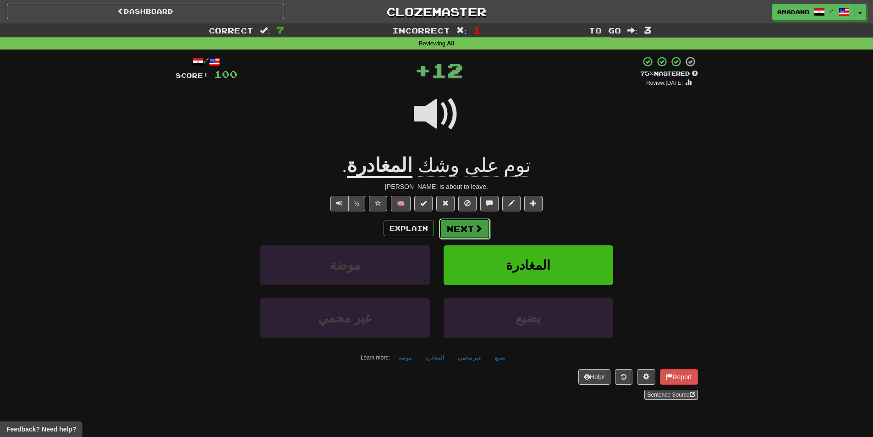
click at [457, 233] on button "Next" at bounding box center [464, 228] width 51 height 21
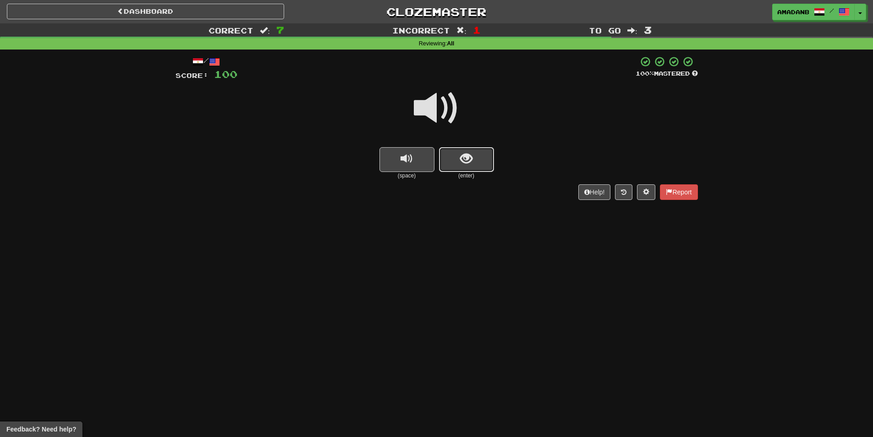
click at [460, 161] on button "show sentence" at bounding box center [466, 159] width 55 height 25
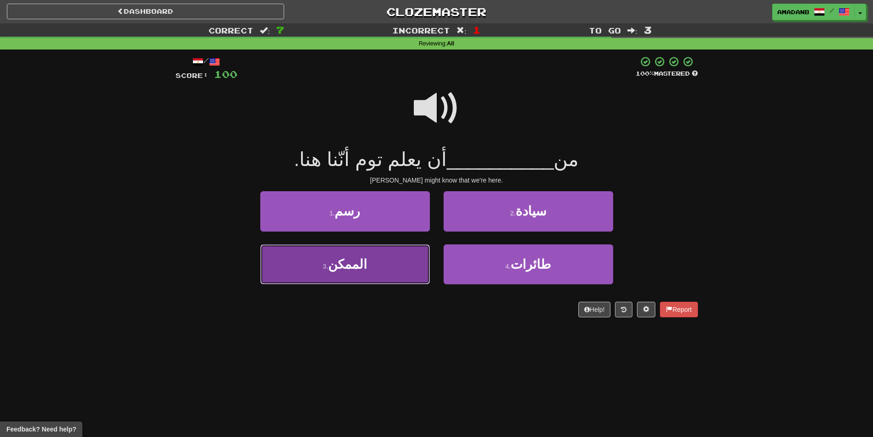
click at [422, 257] on button "3 . الممكن" at bounding box center [345, 264] width 170 height 40
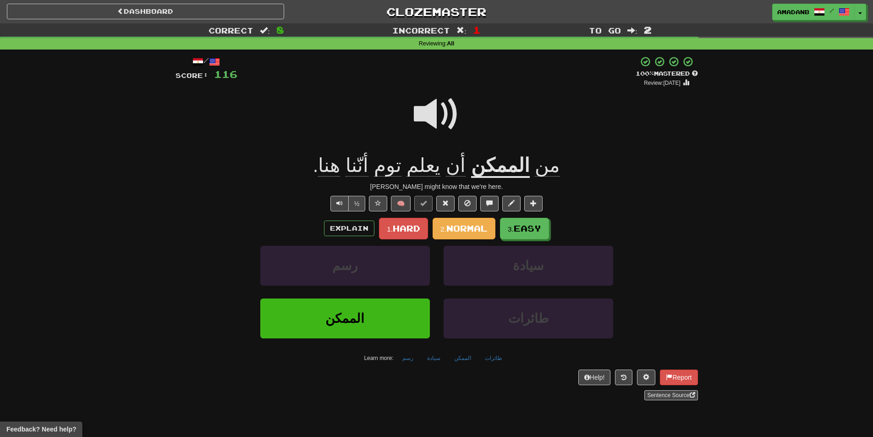
click at [444, 241] on div "Explain 1. Hard 2. Normal 3. Easy رسم سيادة الممكن طائرات Learn more: رسم سيادة…" at bounding box center [436, 292] width 522 height 148
click at [448, 233] on button "2. Normal" at bounding box center [464, 229] width 63 height 22
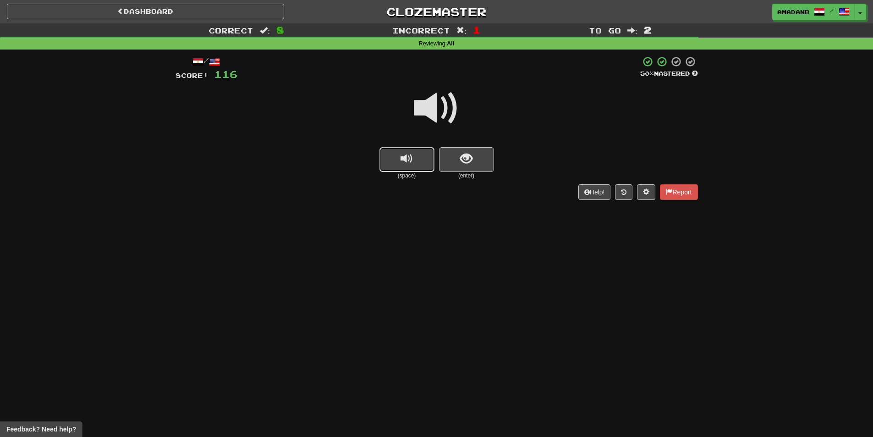
click at [417, 159] on button "replay audio" at bounding box center [406, 159] width 55 height 25
click at [466, 161] on span "show sentence" at bounding box center [466, 159] width 12 height 12
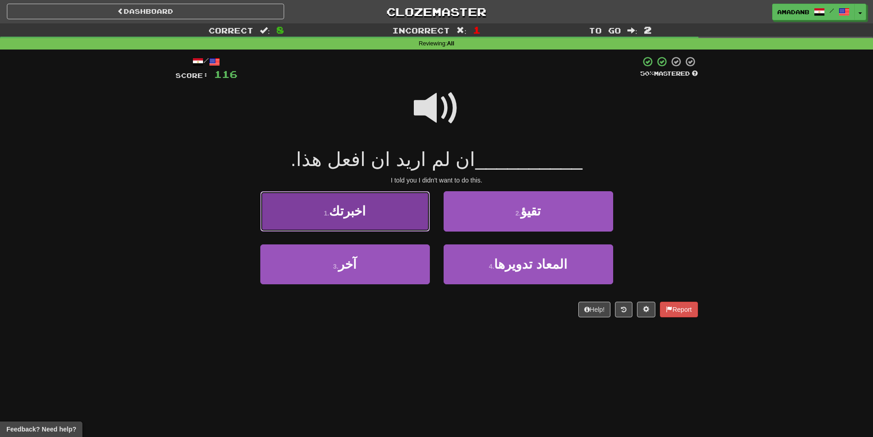
click at [409, 212] on button "1 . اخبرتك" at bounding box center [345, 211] width 170 height 40
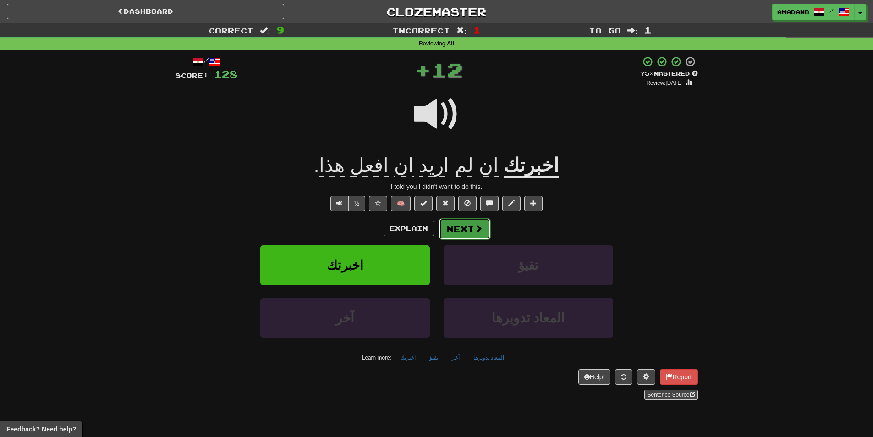
click at [445, 235] on button "Next" at bounding box center [464, 228] width 51 height 21
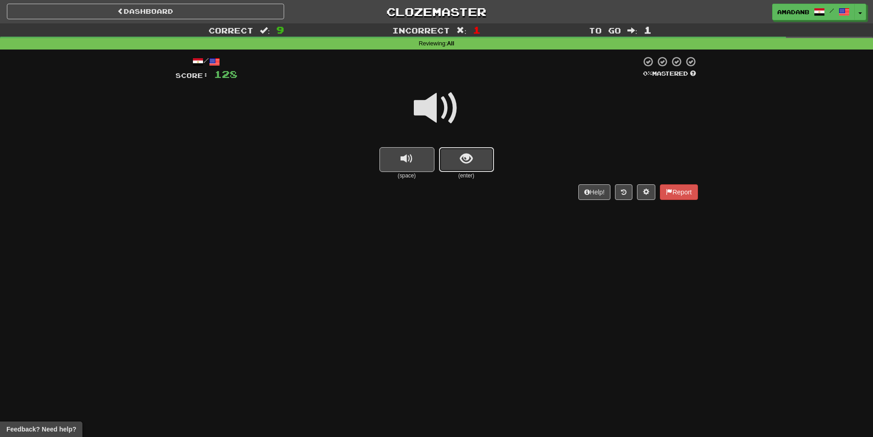
click at [445, 147] on button "show sentence" at bounding box center [466, 159] width 55 height 25
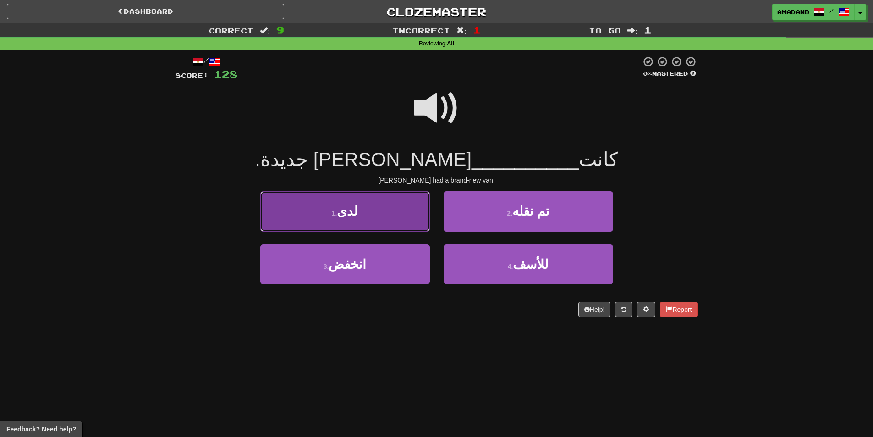
click at [394, 212] on button "1 . لدى" at bounding box center [345, 211] width 170 height 40
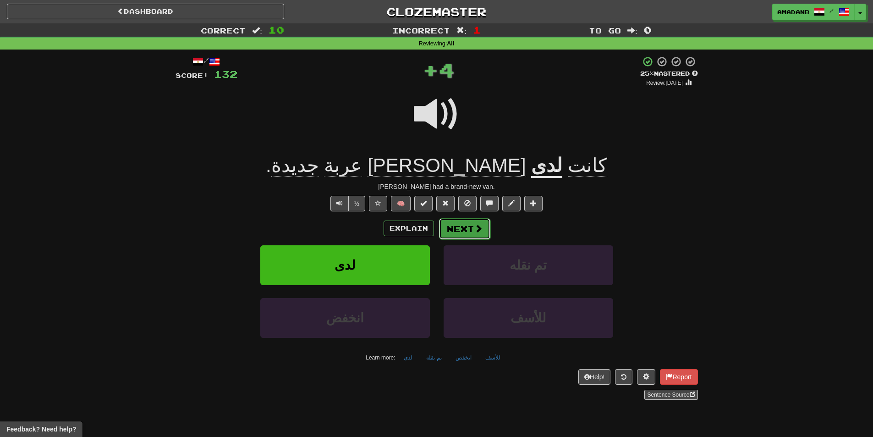
click at [460, 230] on button "Next" at bounding box center [464, 228] width 51 height 21
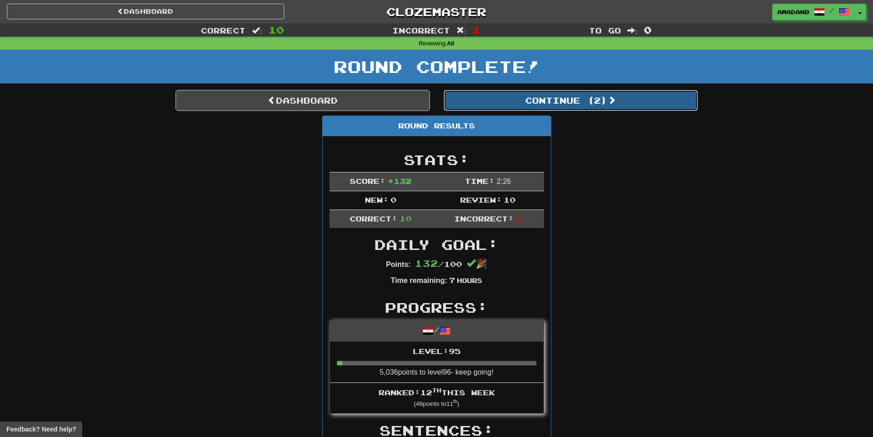
click at [507, 99] on button "Continue ( 2 )" at bounding box center [570, 100] width 254 height 21
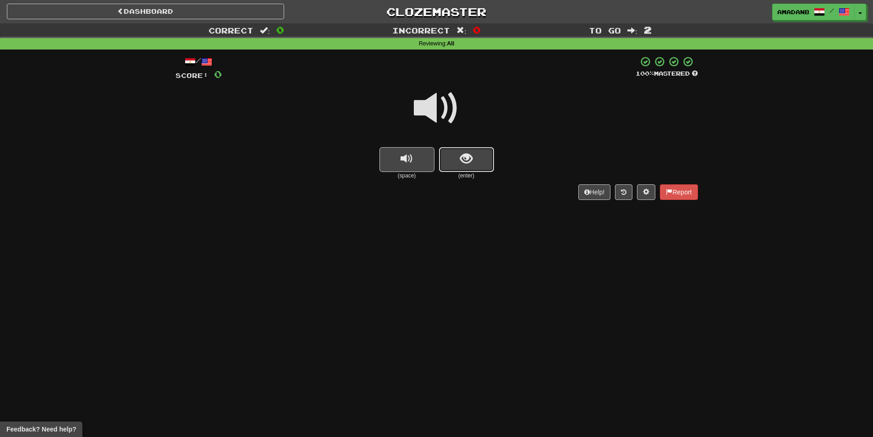
click at [452, 158] on button "show sentence" at bounding box center [466, 159] width 55 height 25
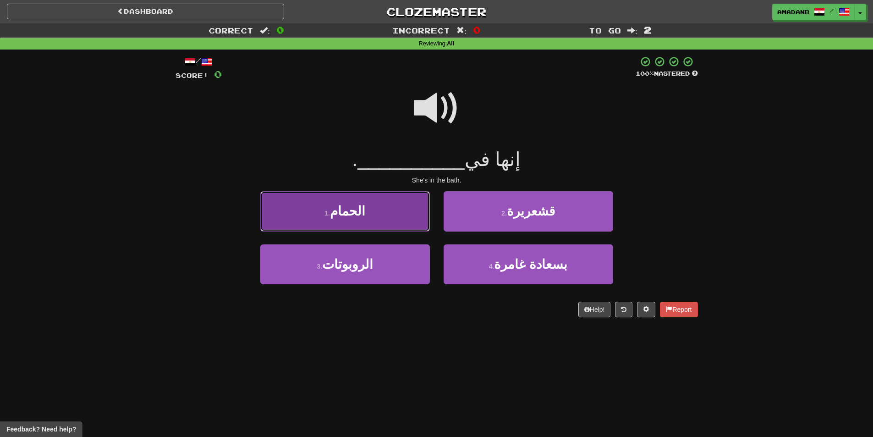
click at [378, 200] on button "1 . الحمام" at bounding box center [345, 211] width 170 height 40
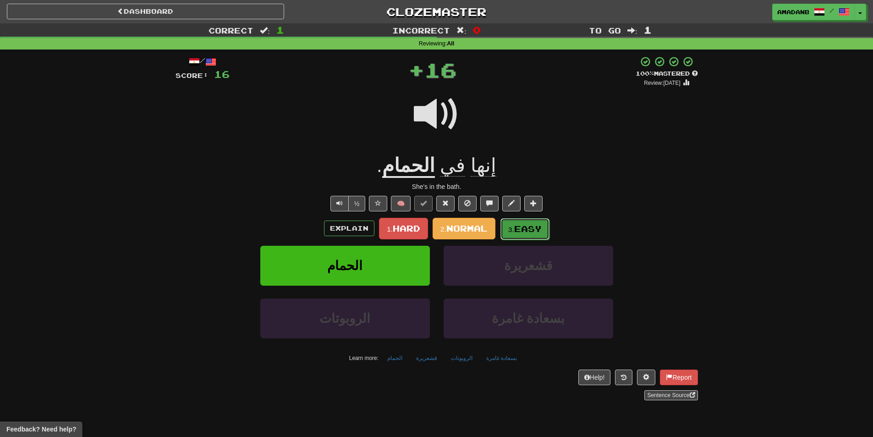
click at [518, 227] on span "Easy" at bounding box center [527, 229] width 27 height 10
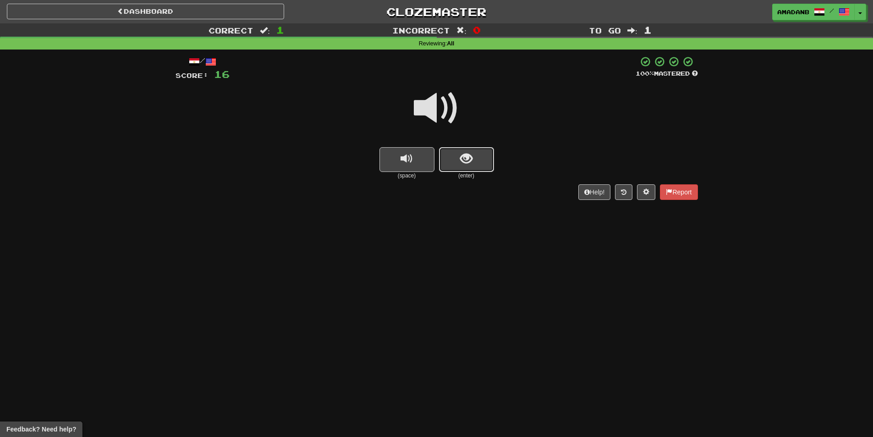
click at [461, 166] on button "show sentence" at bounding box center [466, 159] width 55 height 25
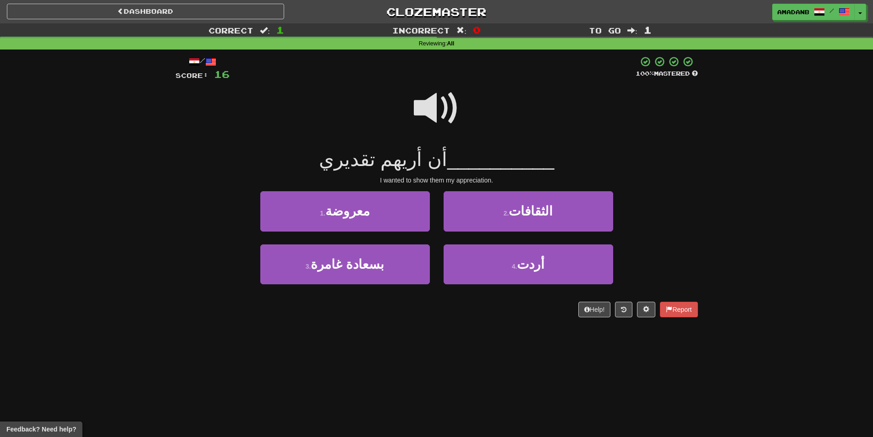
click at [441, 122] on span at bounding box center [437, 108] width 46 height 46
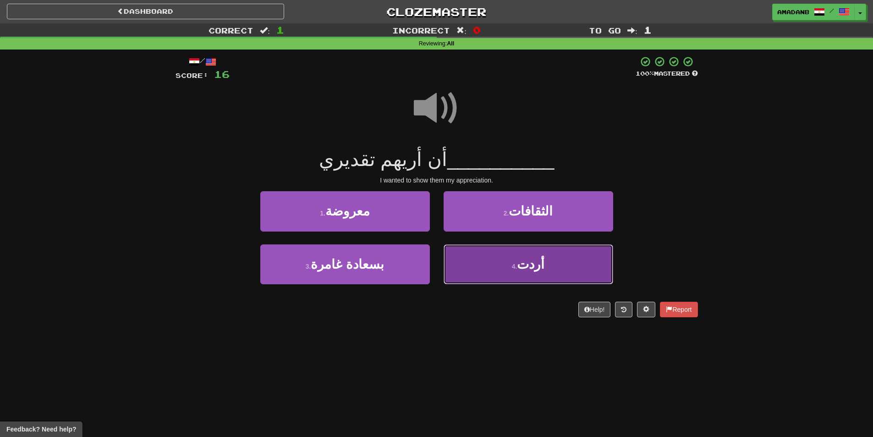
click at [540, 265] on span "أردت" at bounding box center [530, 264] width 27 height 14
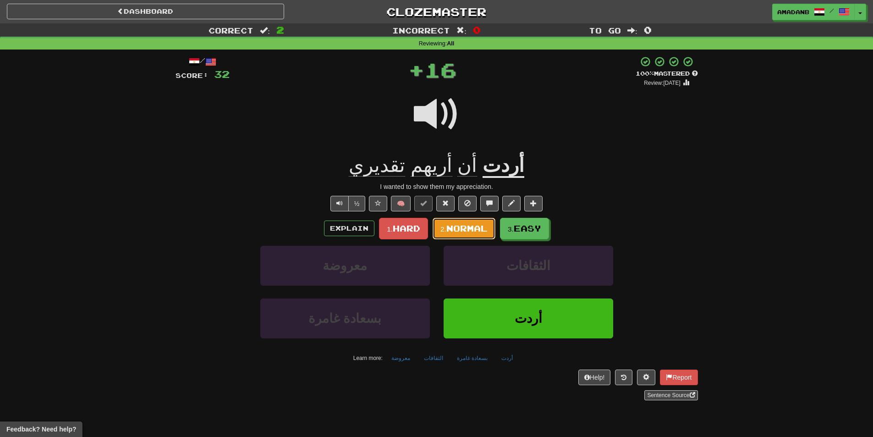
click at [478, 227] on span "Normal" at bounding box center [466, 228] width 41 height 10
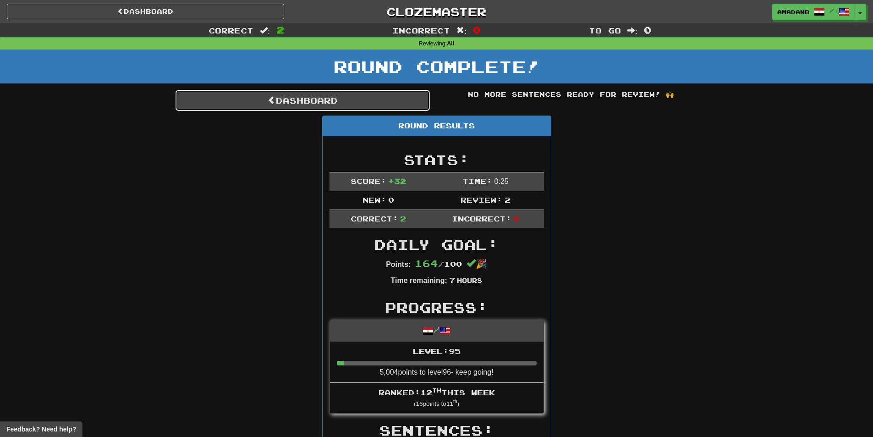
click at [309, 101] on link "Dashboard" at bounding box center [302, 100] width 254 height 21
